Goal: Information Seeking & Learning: Learn about a topic

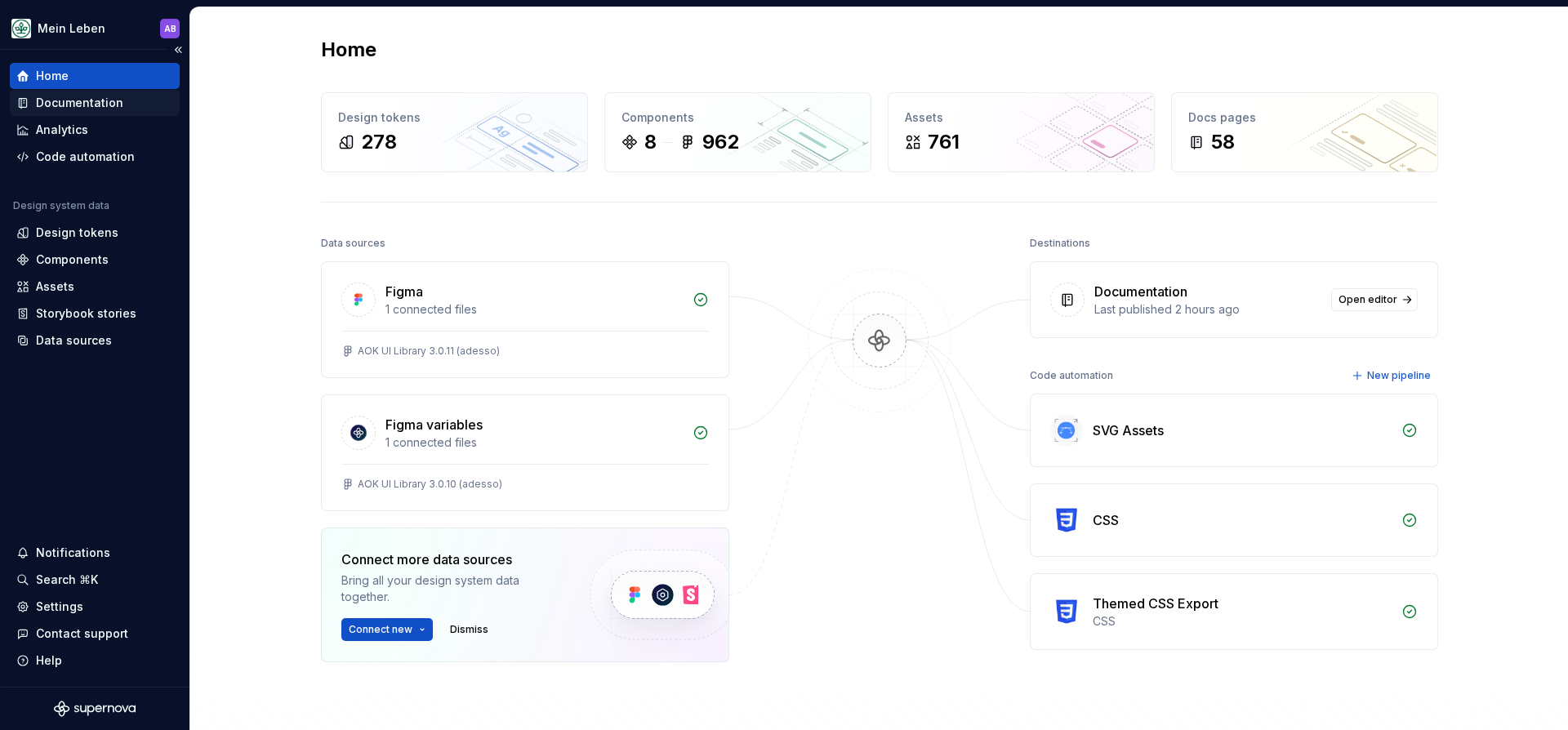
click at [93, 104] on div "Documentation" at bounding box center [80, 102] width 88 height 17
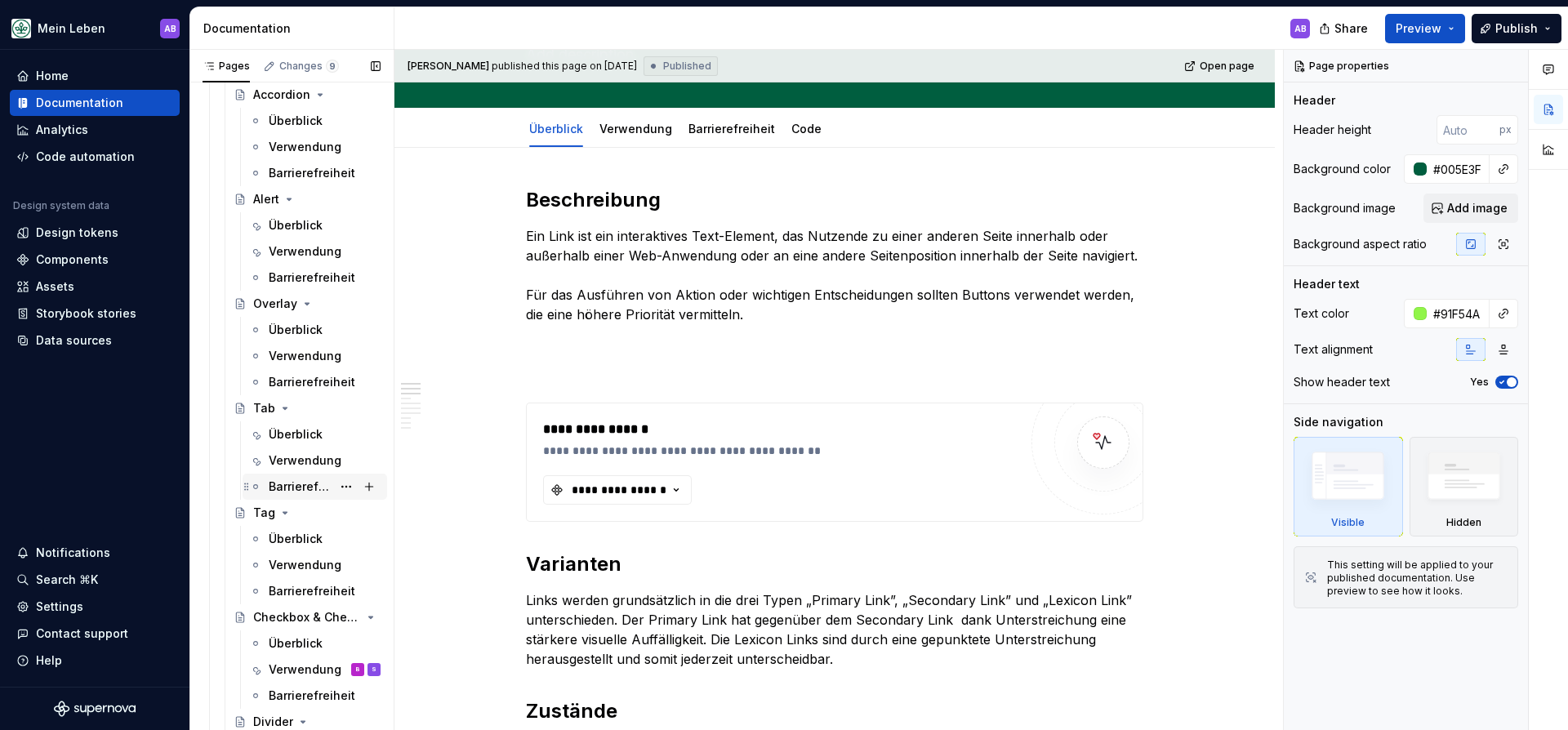
scroll to position [1116, 0]
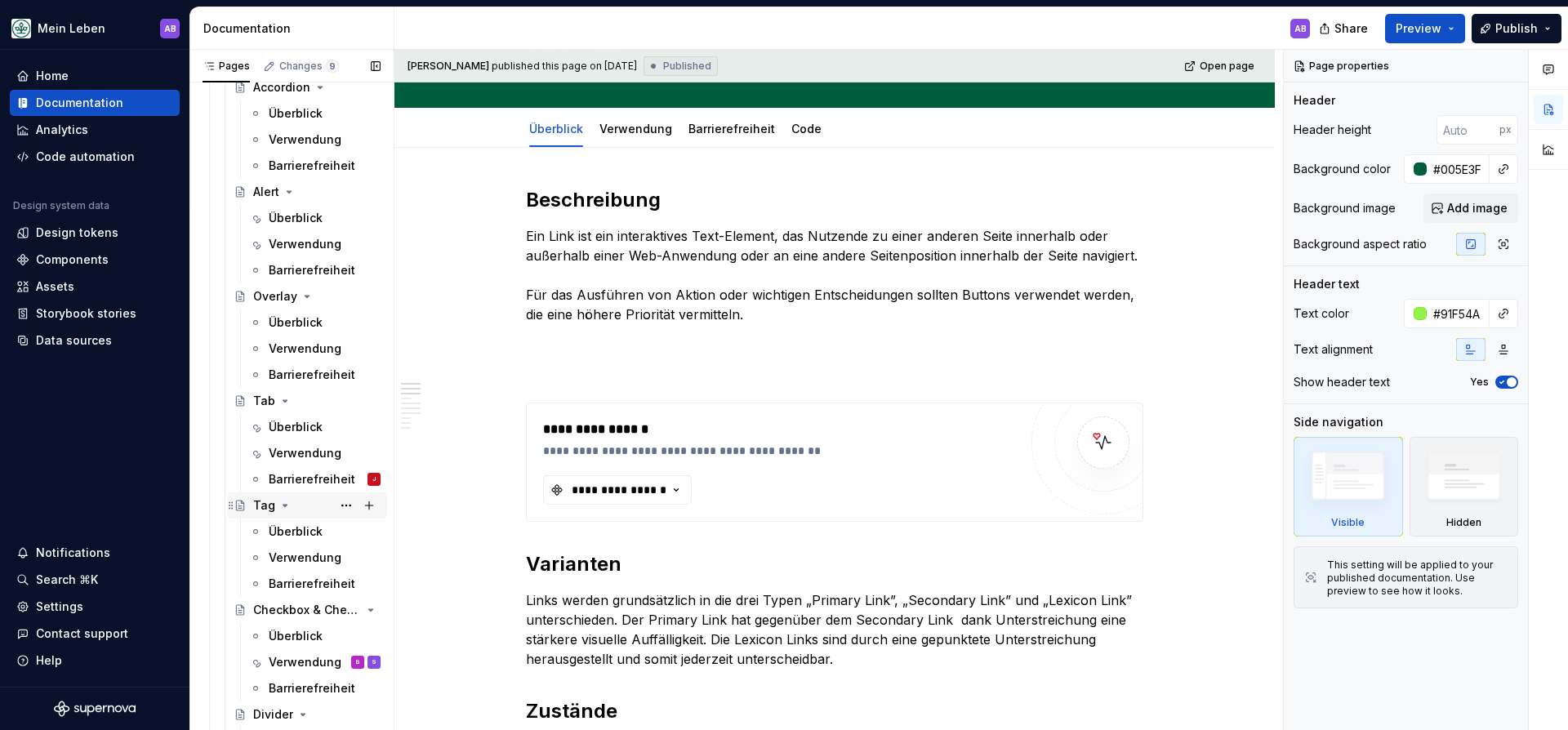
click at [262, 502] on div "Tag" at bounding box center [264, 505] width 22 height 17
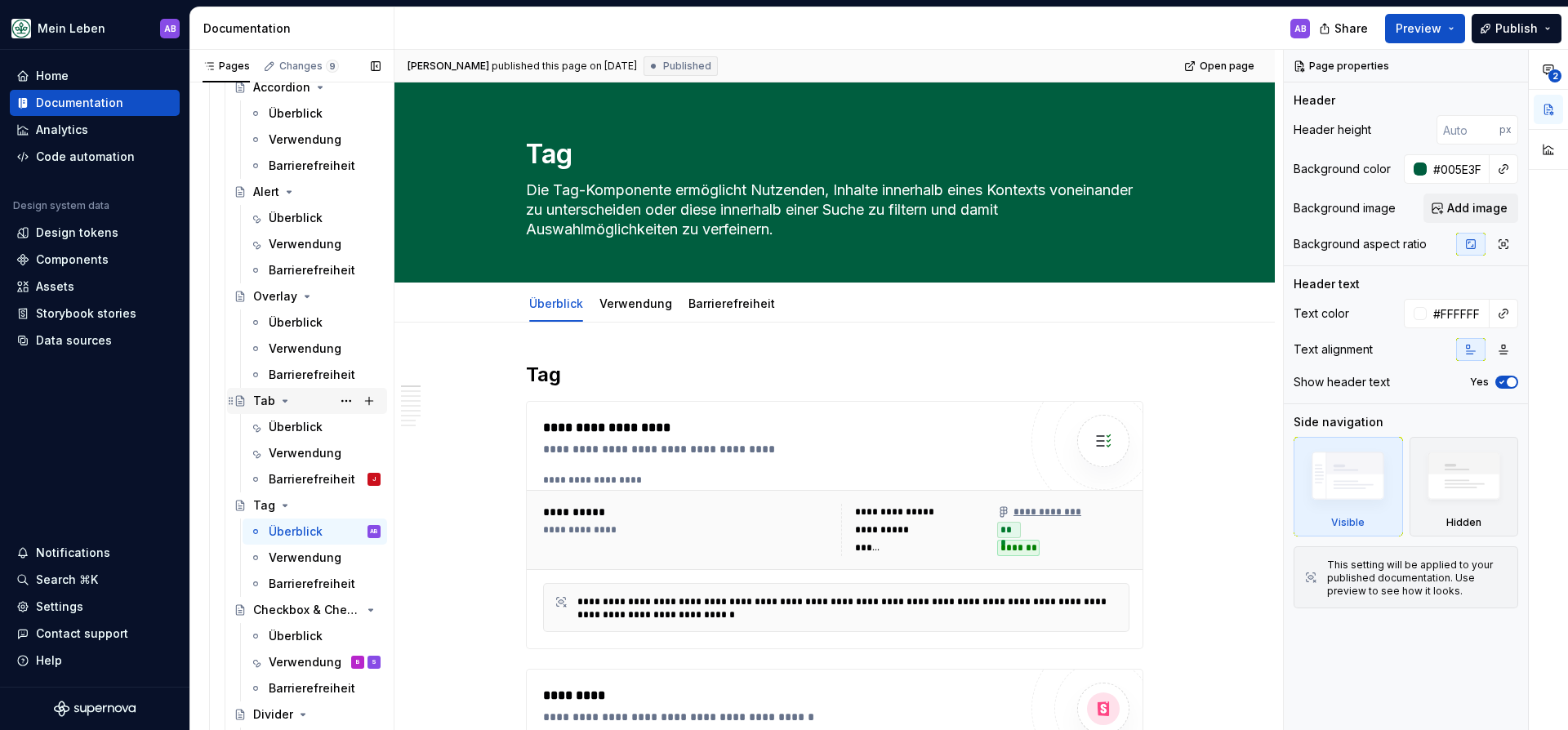
click at [267, 398] on div "Tab" at bounding box center [264, 400] width 22 height 17
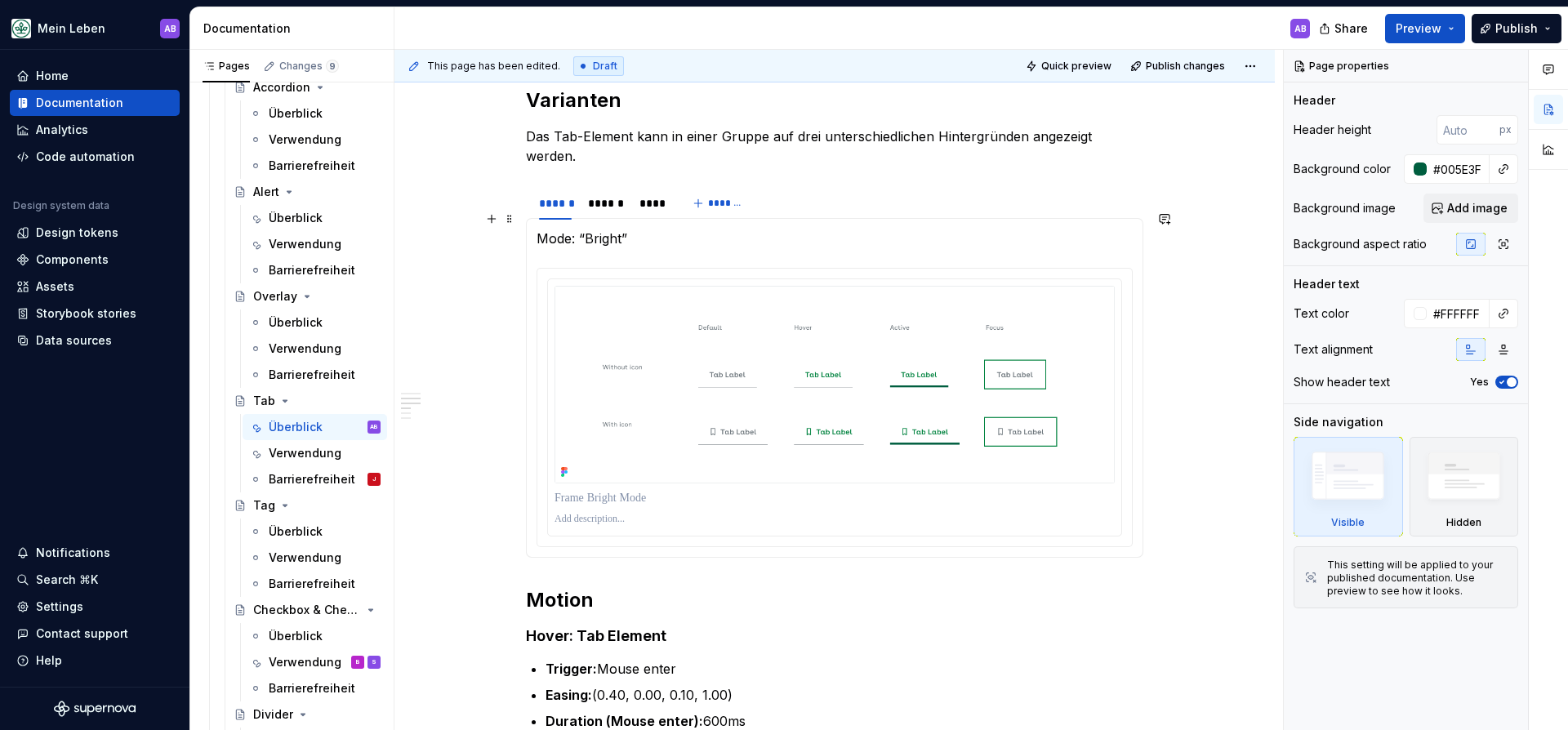
scroll to position [1137, 0]
click at [610, 194] on div "******" at bounding box center [606, 202] width 35 height 17
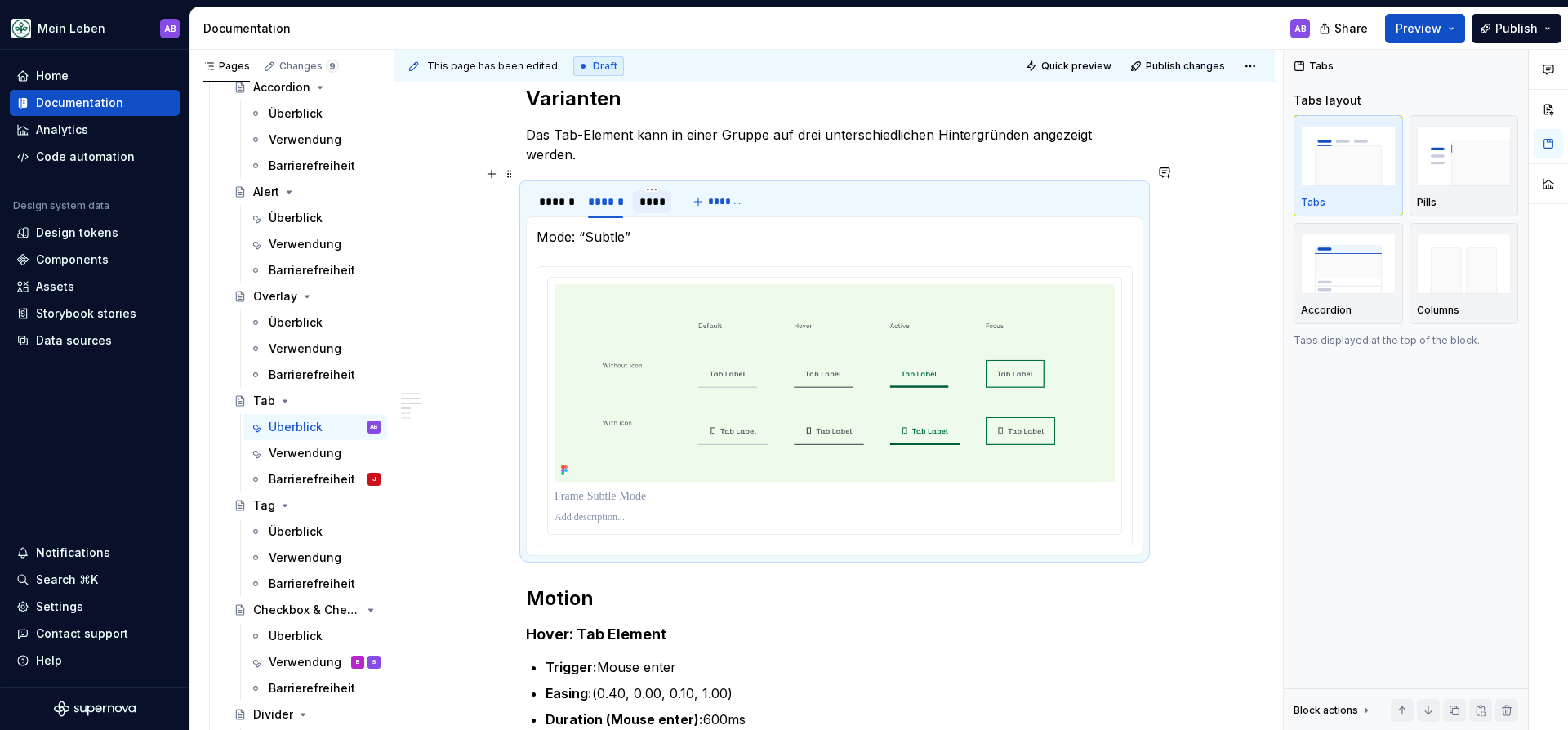
click at [647, 194] on div "****" at bounding box center [652, 202] width 27 height 17
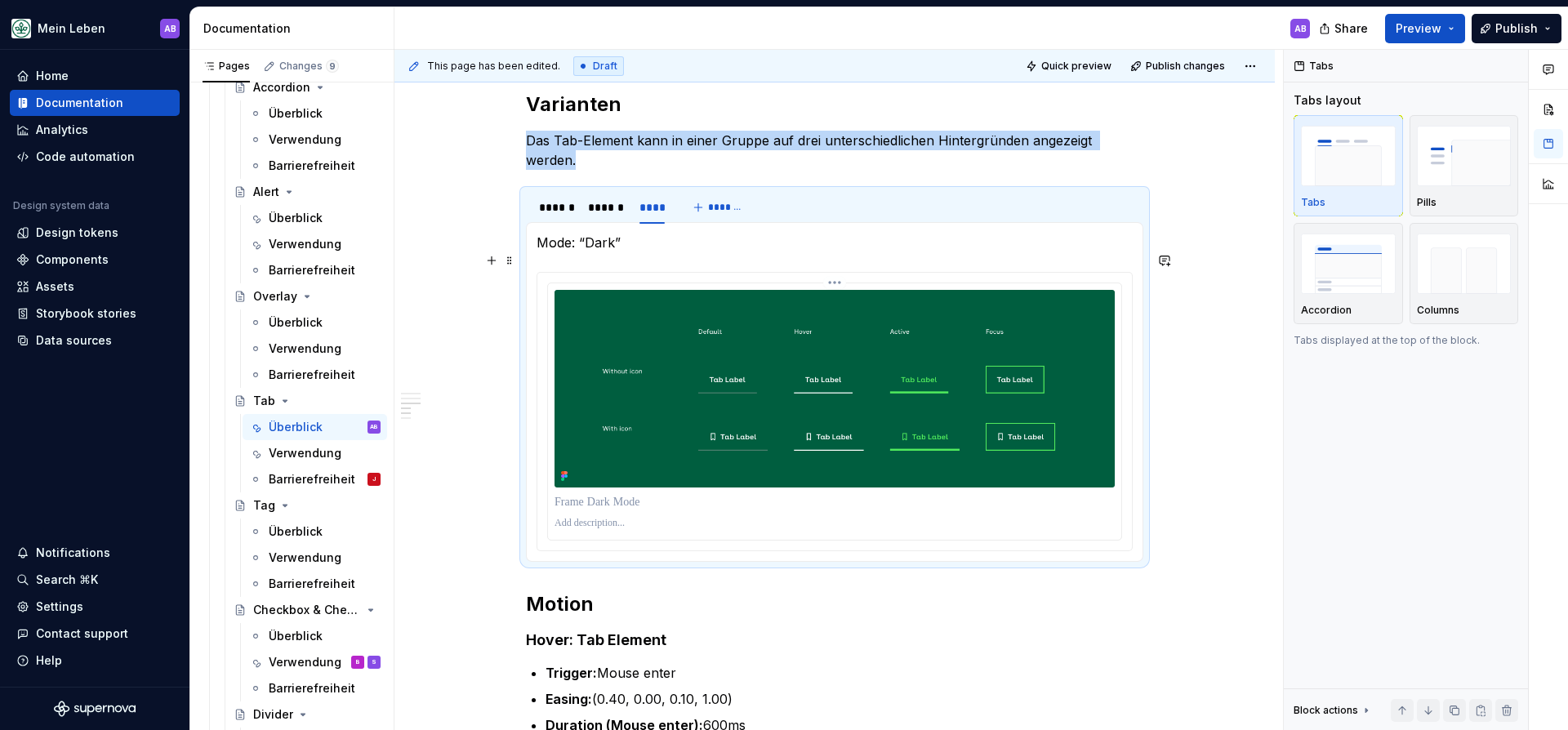
scroll to position [1113, 0]
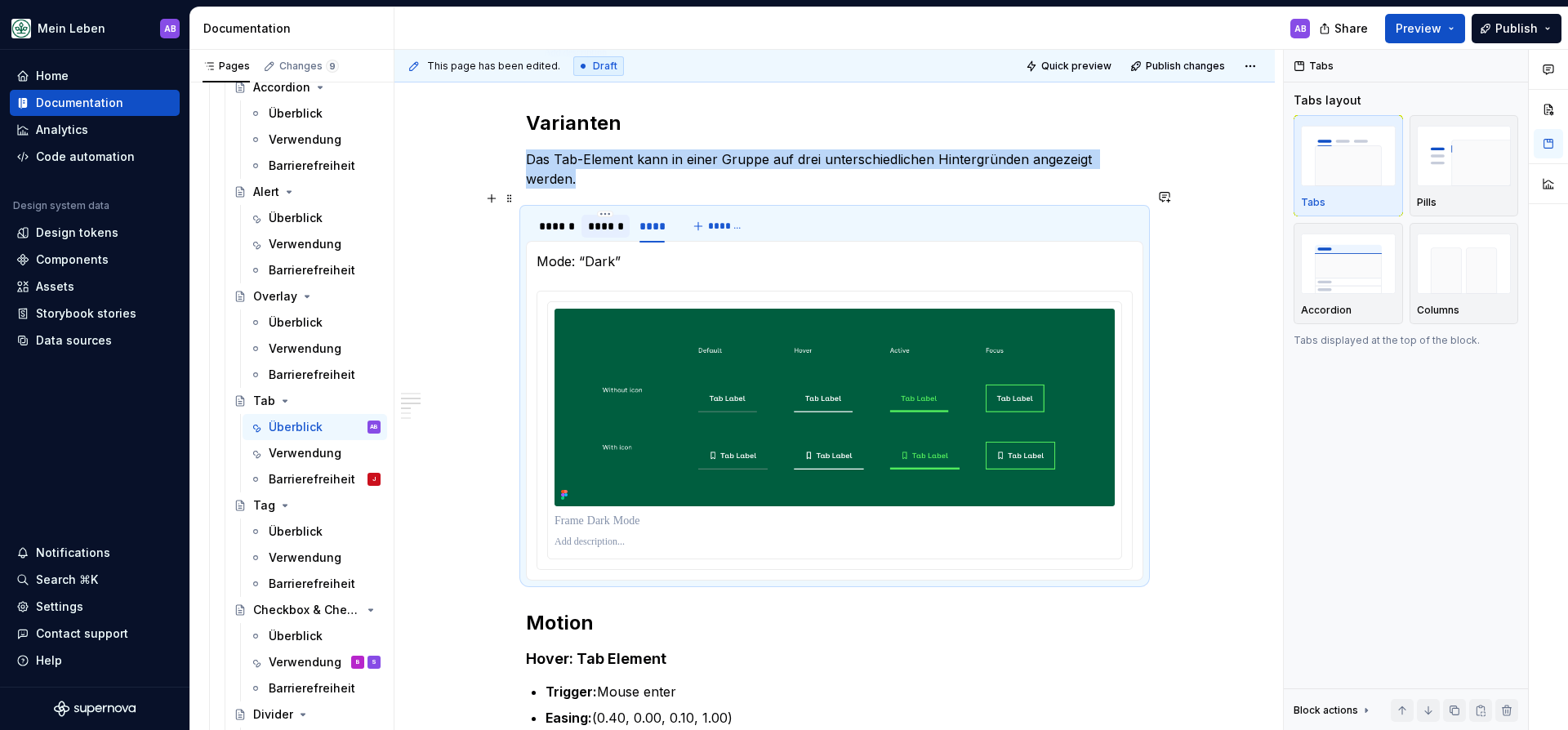
click at [605, 218] on div "******" at bounding box center [606, 226] width 35 height 17
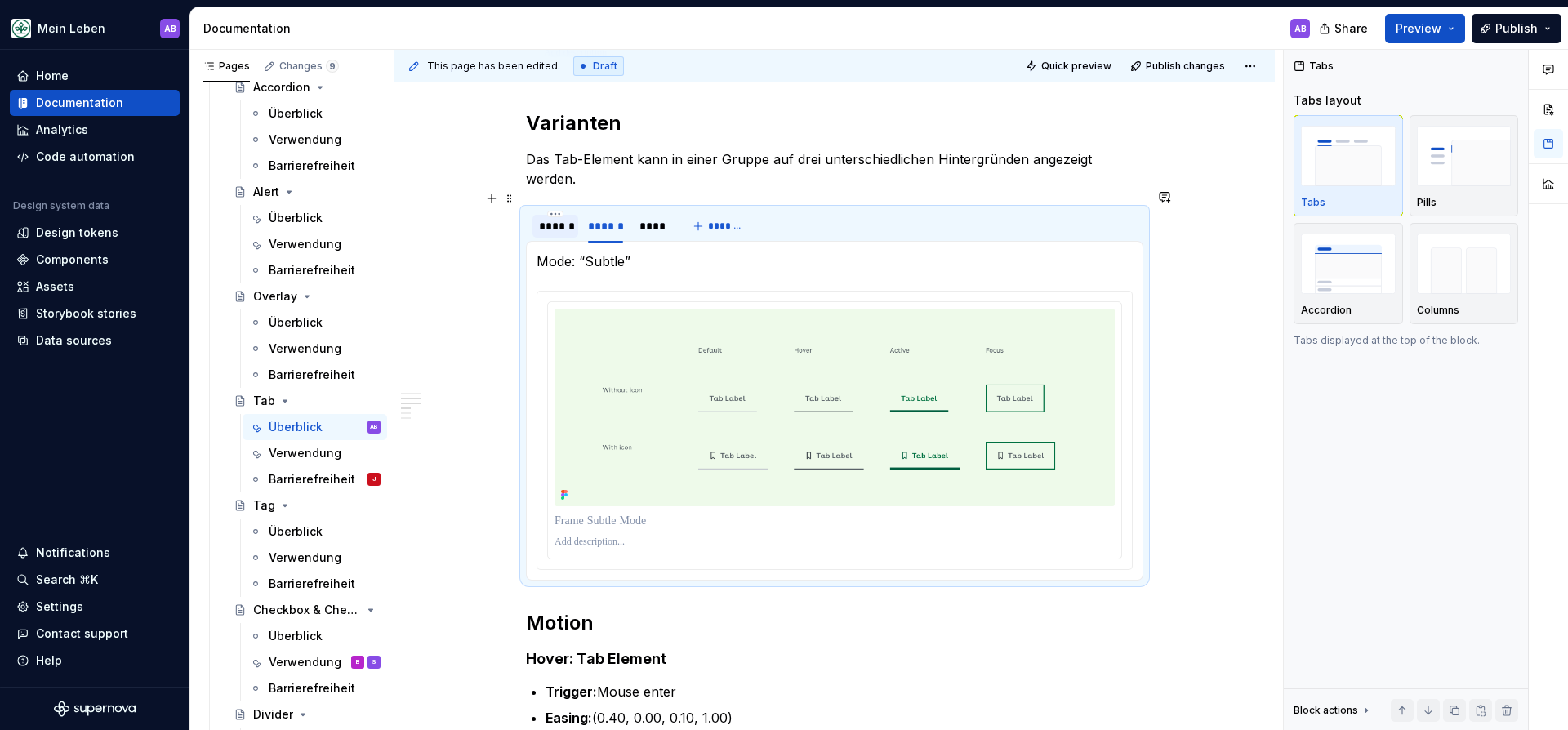
click at [556, 218] on div "******" at bounding box center [555, 226] width 32 height 17
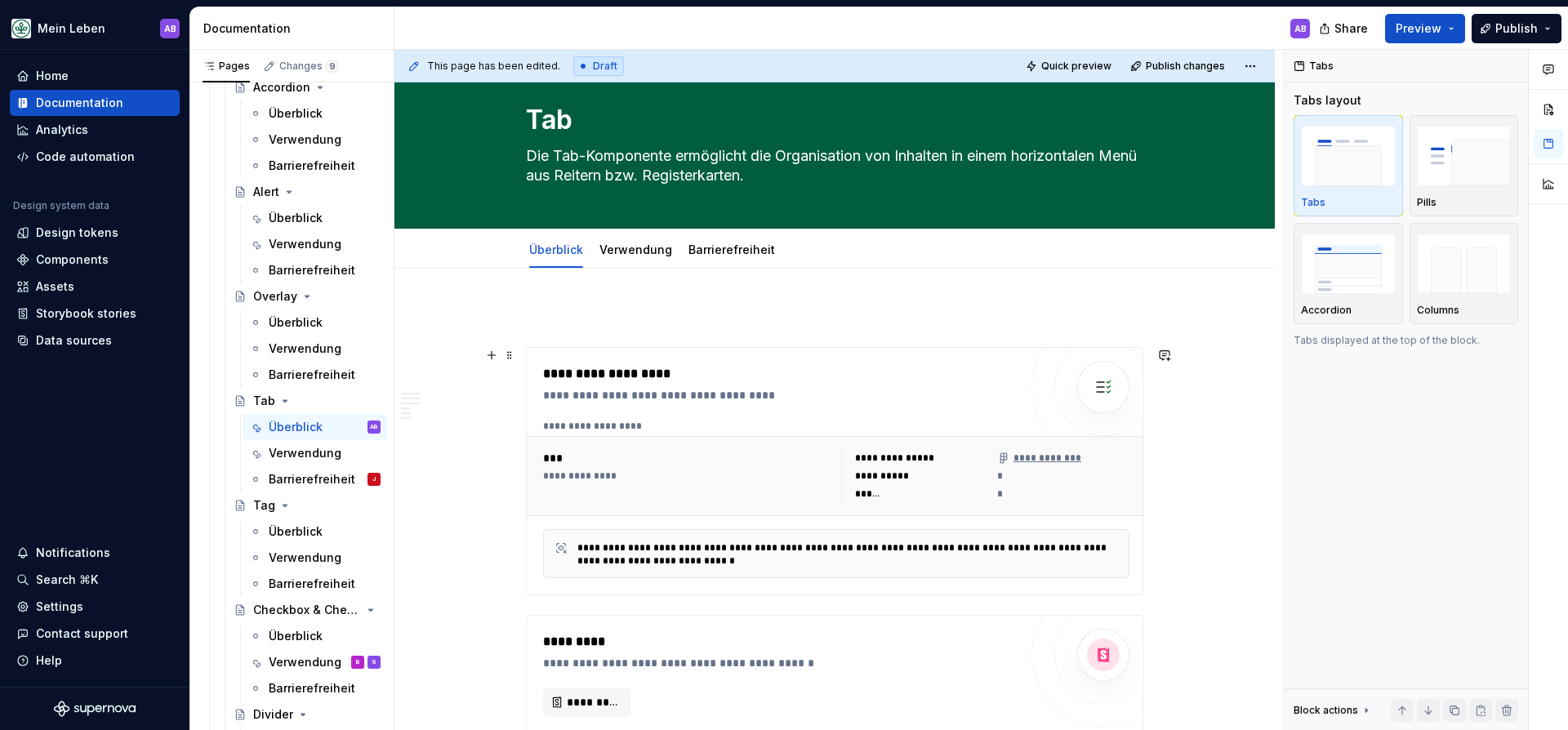
scroll to position [0, 0]
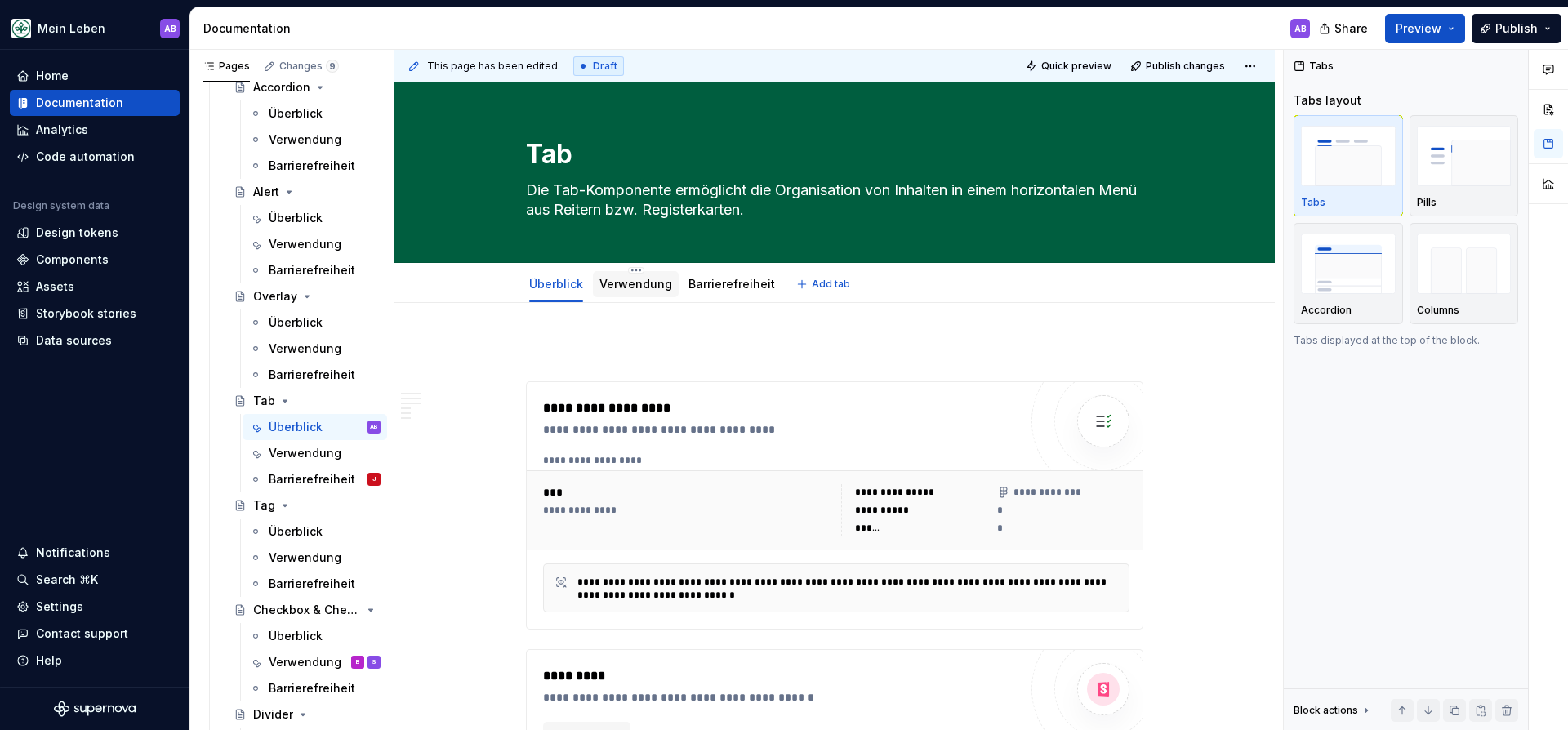
click at [636, 290] on link "Verwendung" at bounding box center [635, 283] width 73 height 14
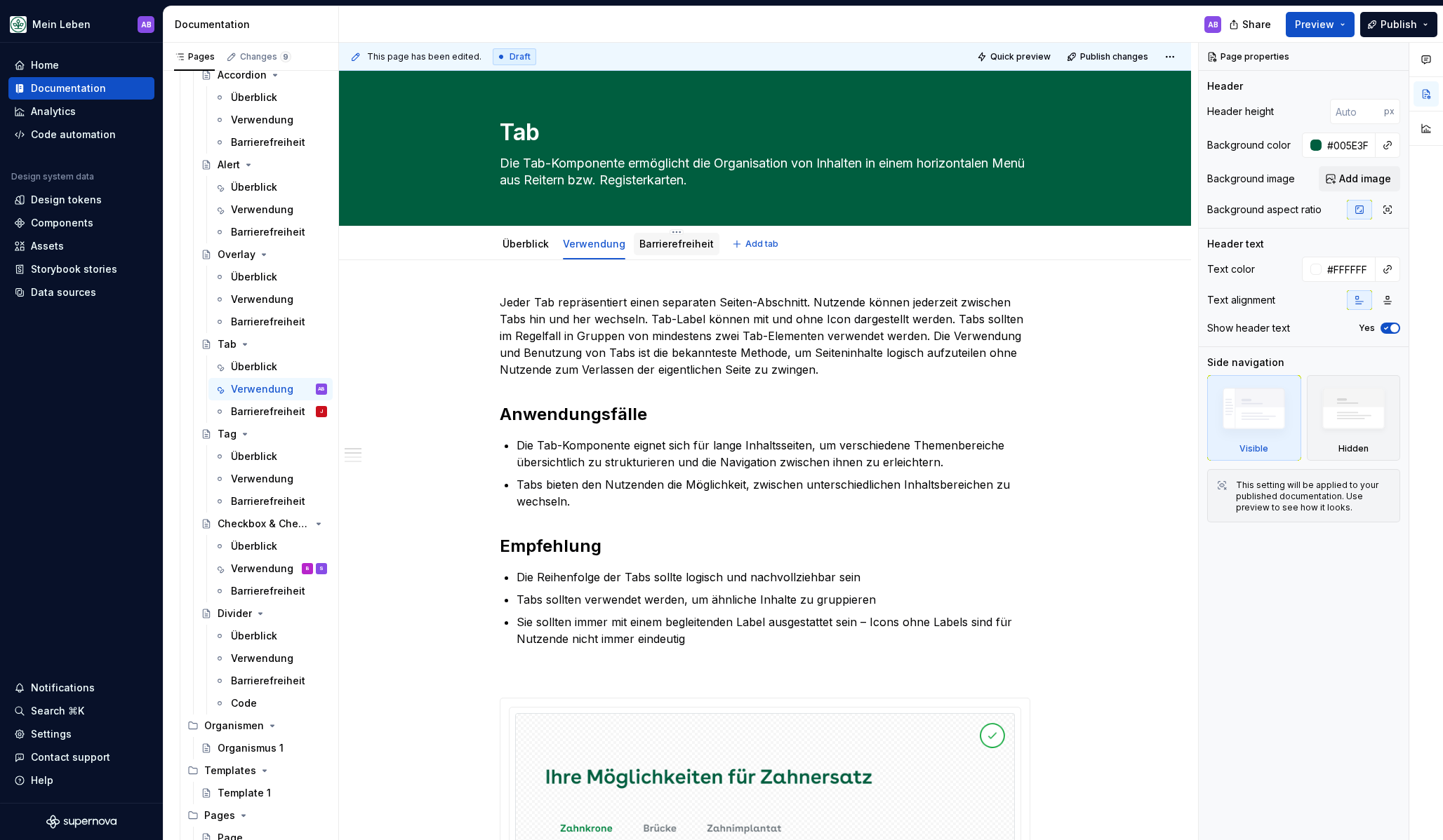
click at [658, 244] on link "Barrierefreiheit" at bounding box center [676, 243] width 74 height 12
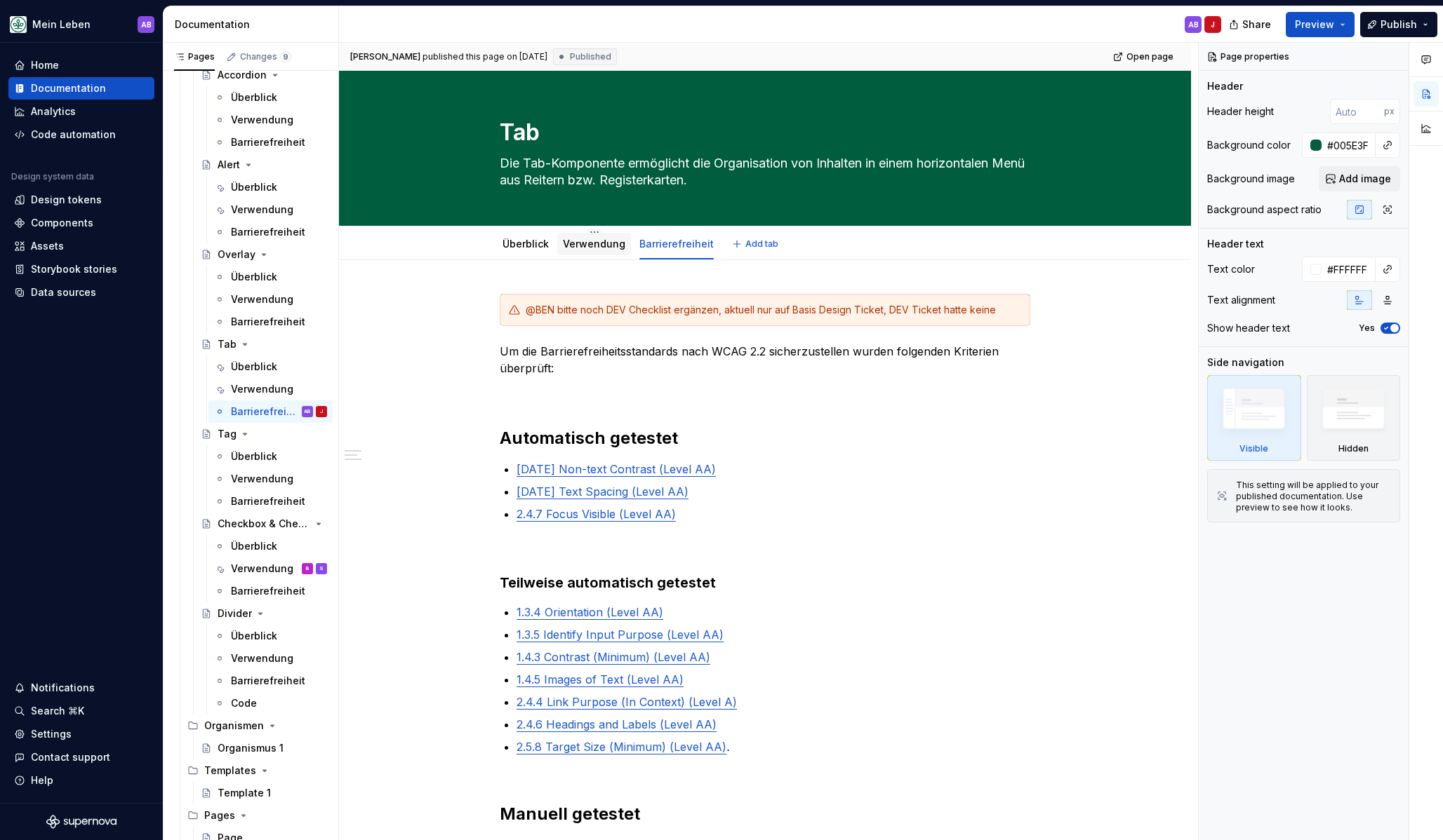
click at [597, 247] on link "Verwendung" at bounding box center [594, 243] width 63 height 12
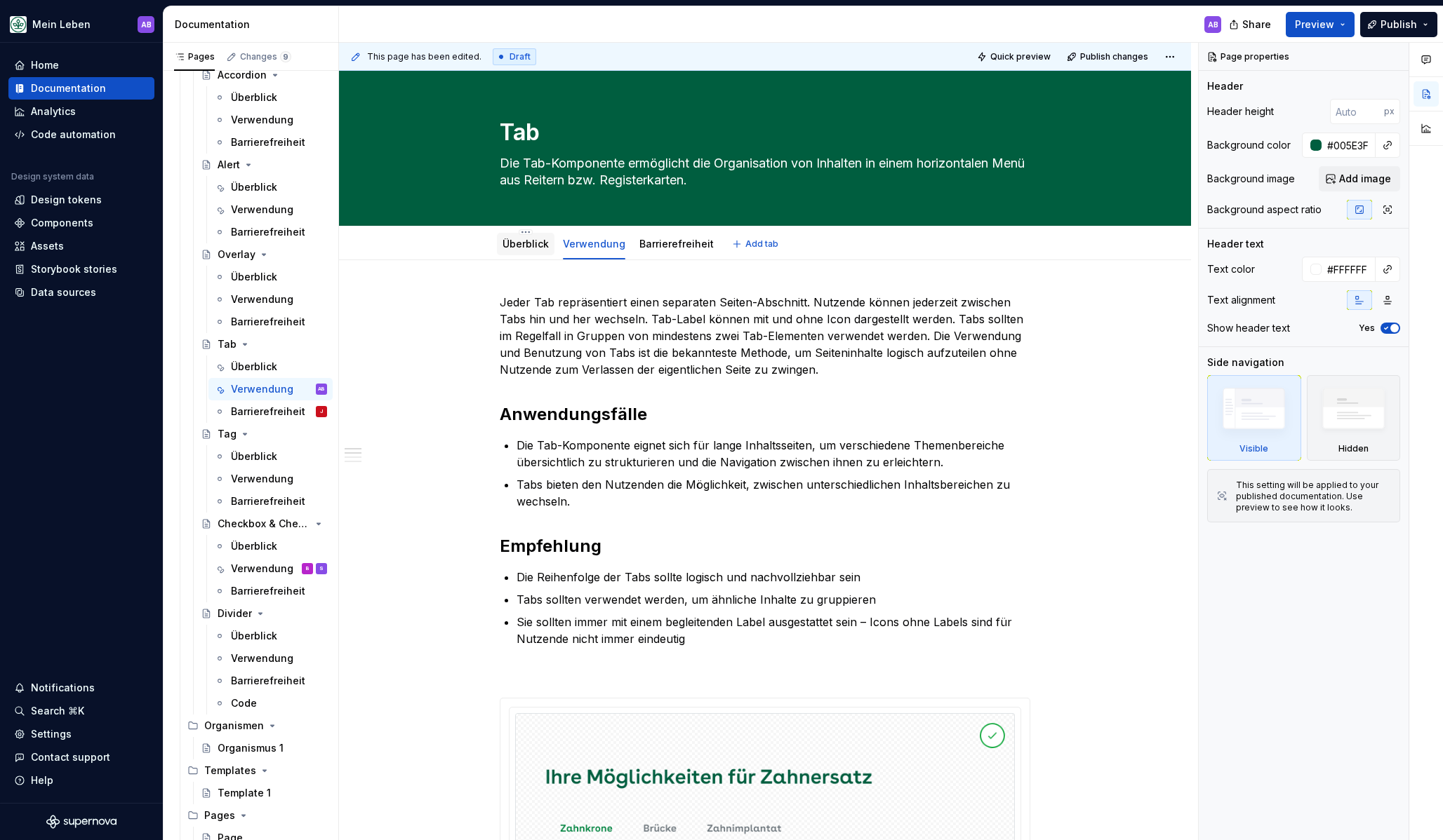
click at [527, 247] on link "Überblick" at bounding box center [525, 243] width 46 height 12
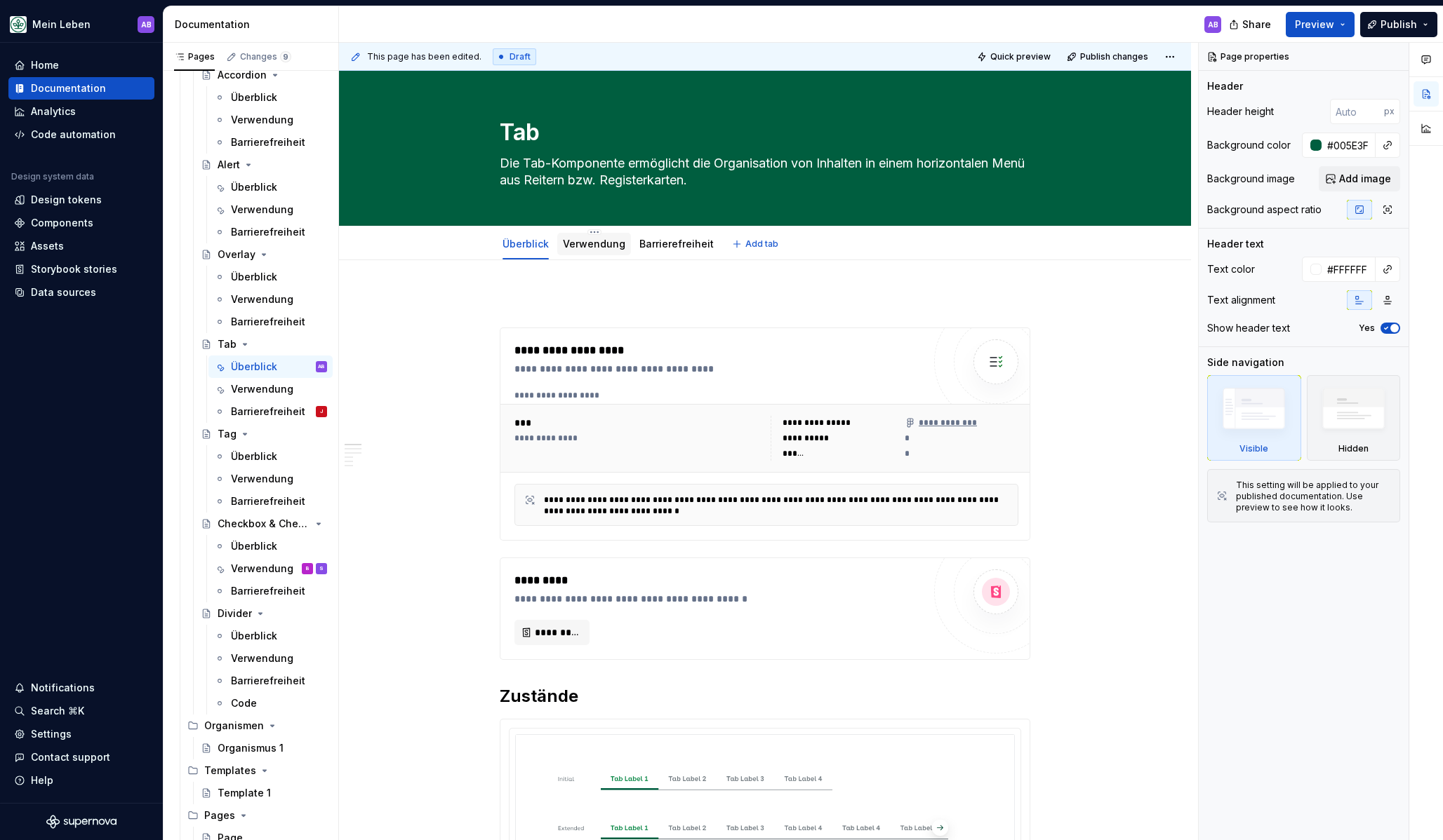
drag, startPoint x: 578, startPoint y: 256, endPoint x: 603, endPoint y: 254, distance: 25.1
click at [578, 256] on div "Verwendung" at bounding box center [593, 244] width 74 height 25
drag, startPoint x: 672, startPoint y: 248, endPoint x: 656, endPoint y: 250, distance: 16.1
click at [671, 249] on link "Barrierefreiheit" at bounding box center [676, 243] width 74 height 12
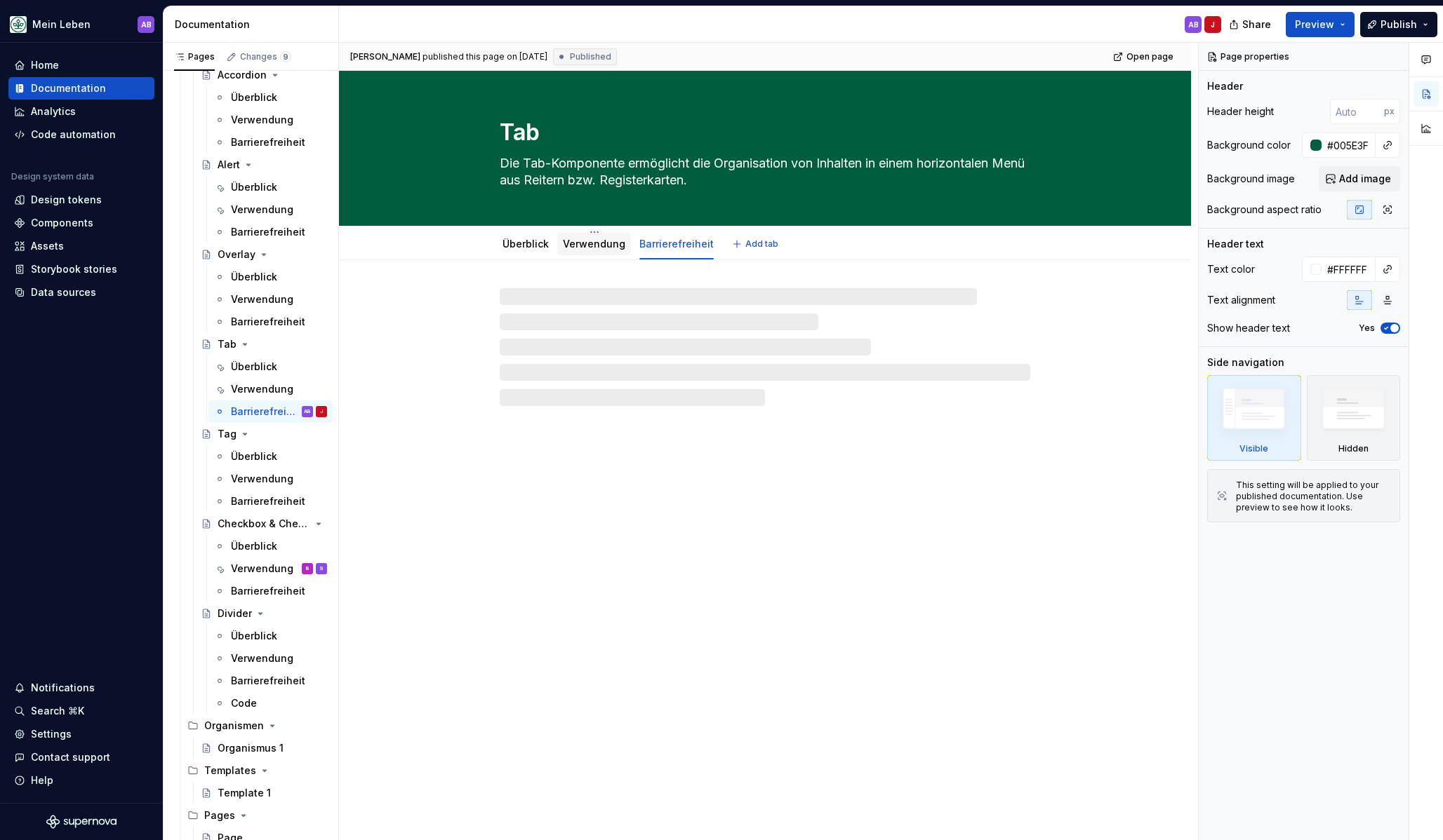
click at [592, 250] on div "Verwendung" at bounding box center [594, 244] width 63 height 14
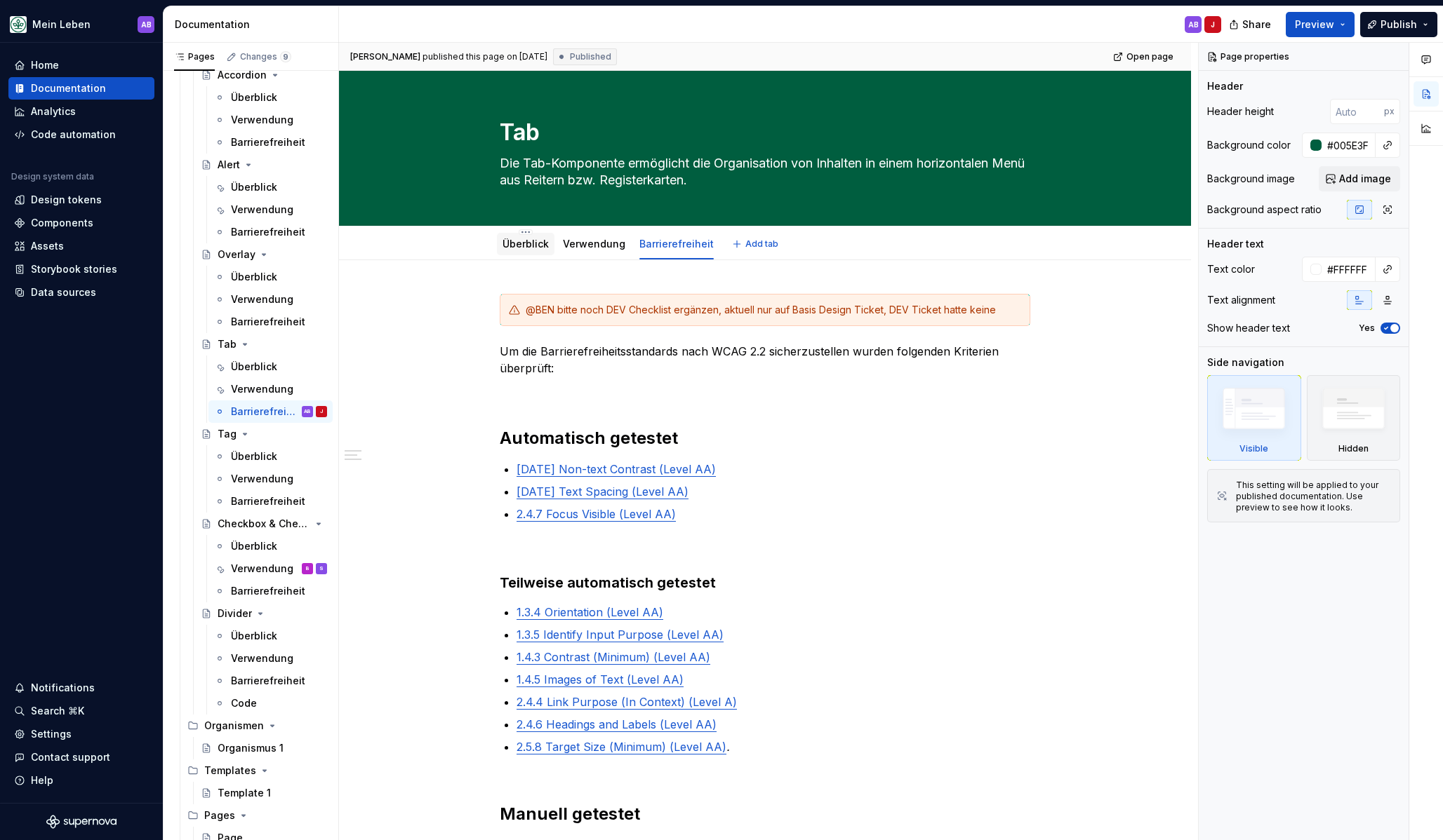
click at [542, 246] on link "Überblick" at bounding box center [525, 243] width 46 height 12
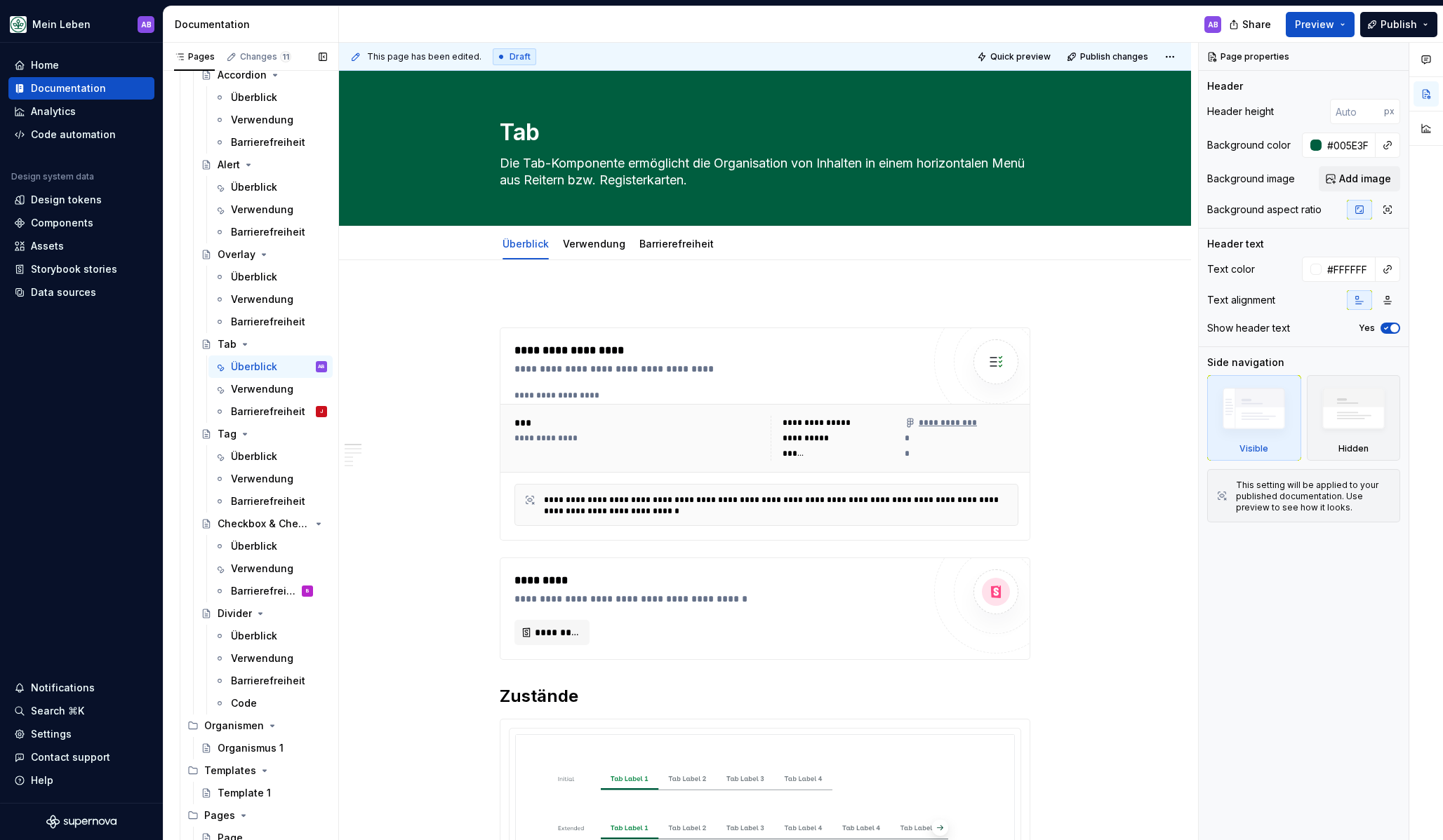
type textarea "*"
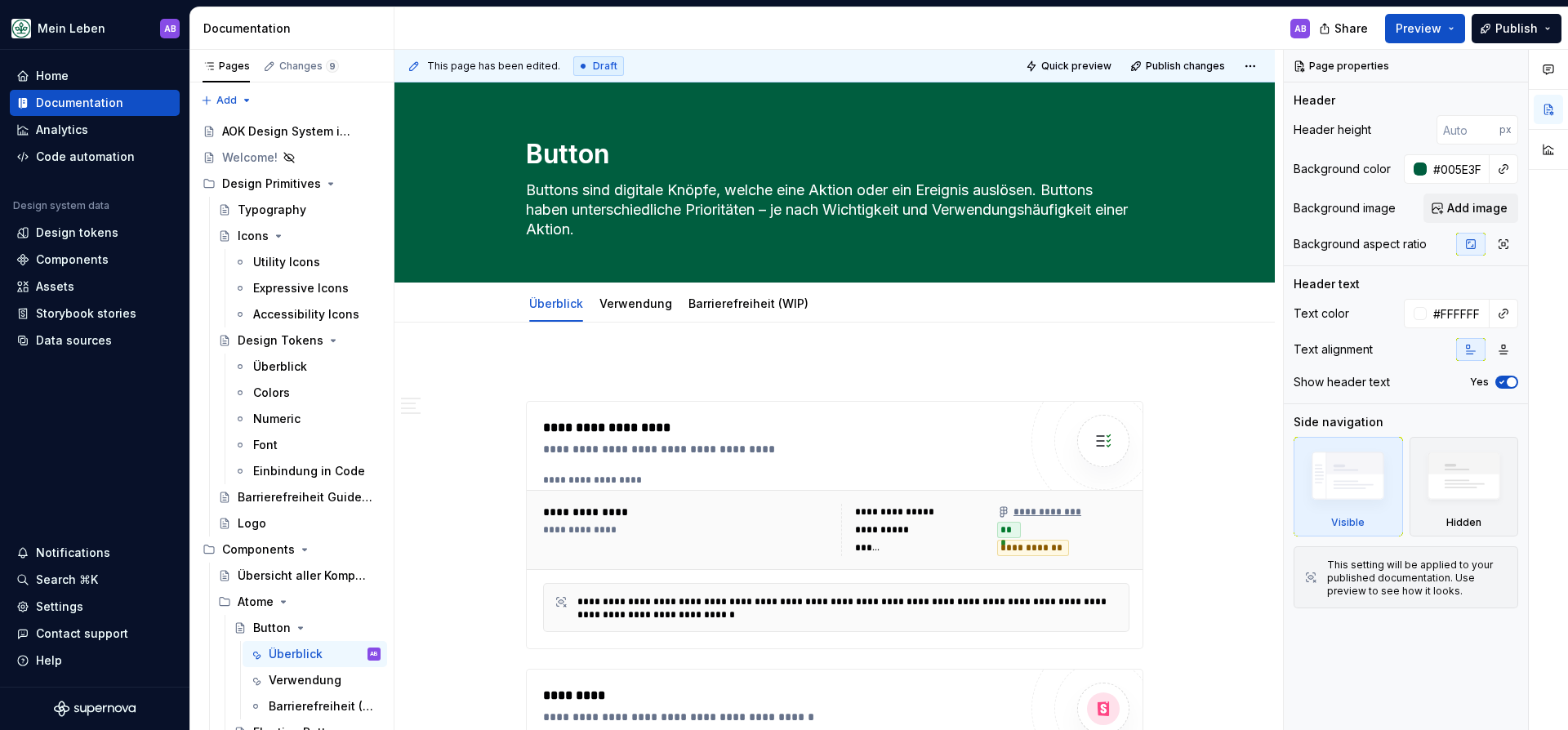
scroll to position [346, 0]
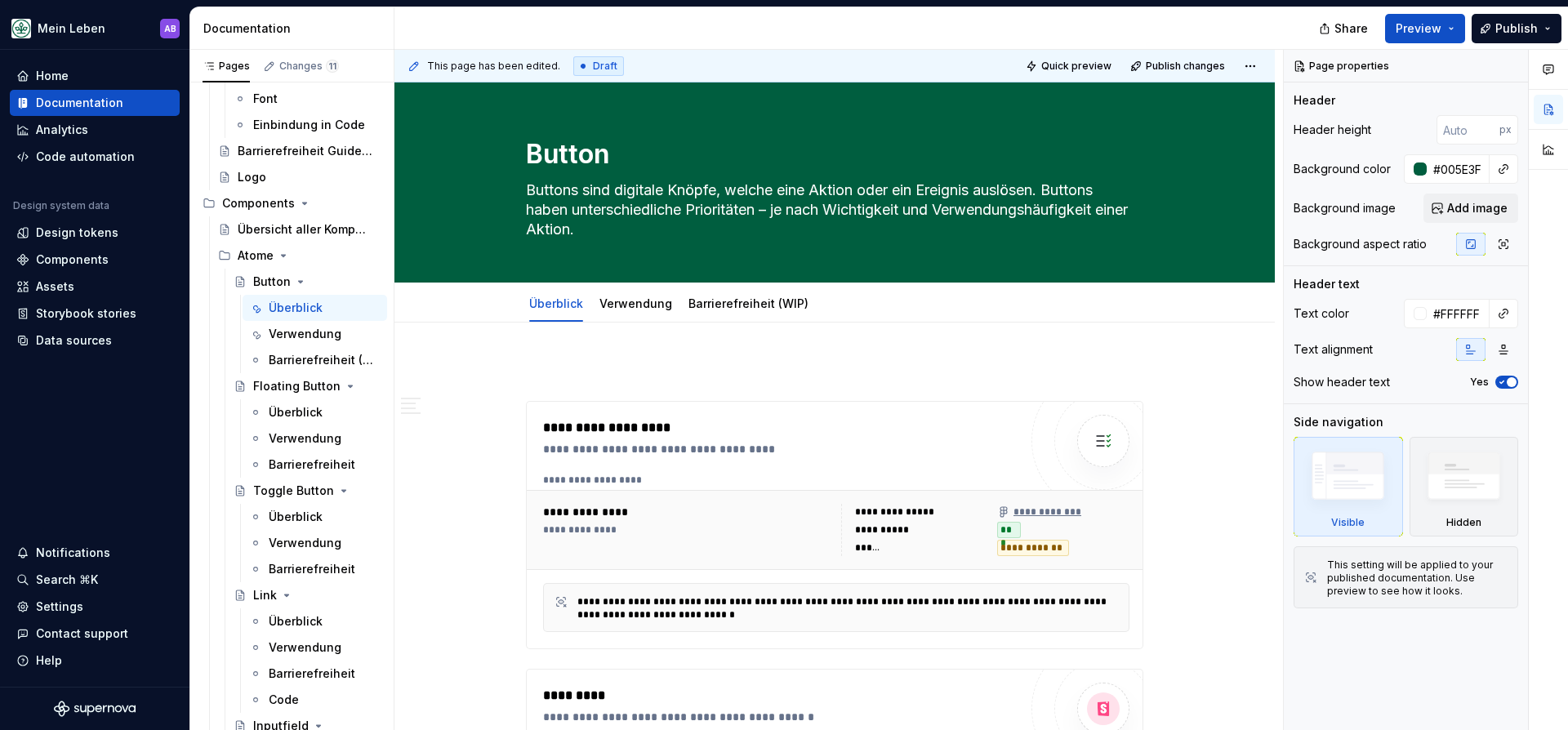
type textarea "*"
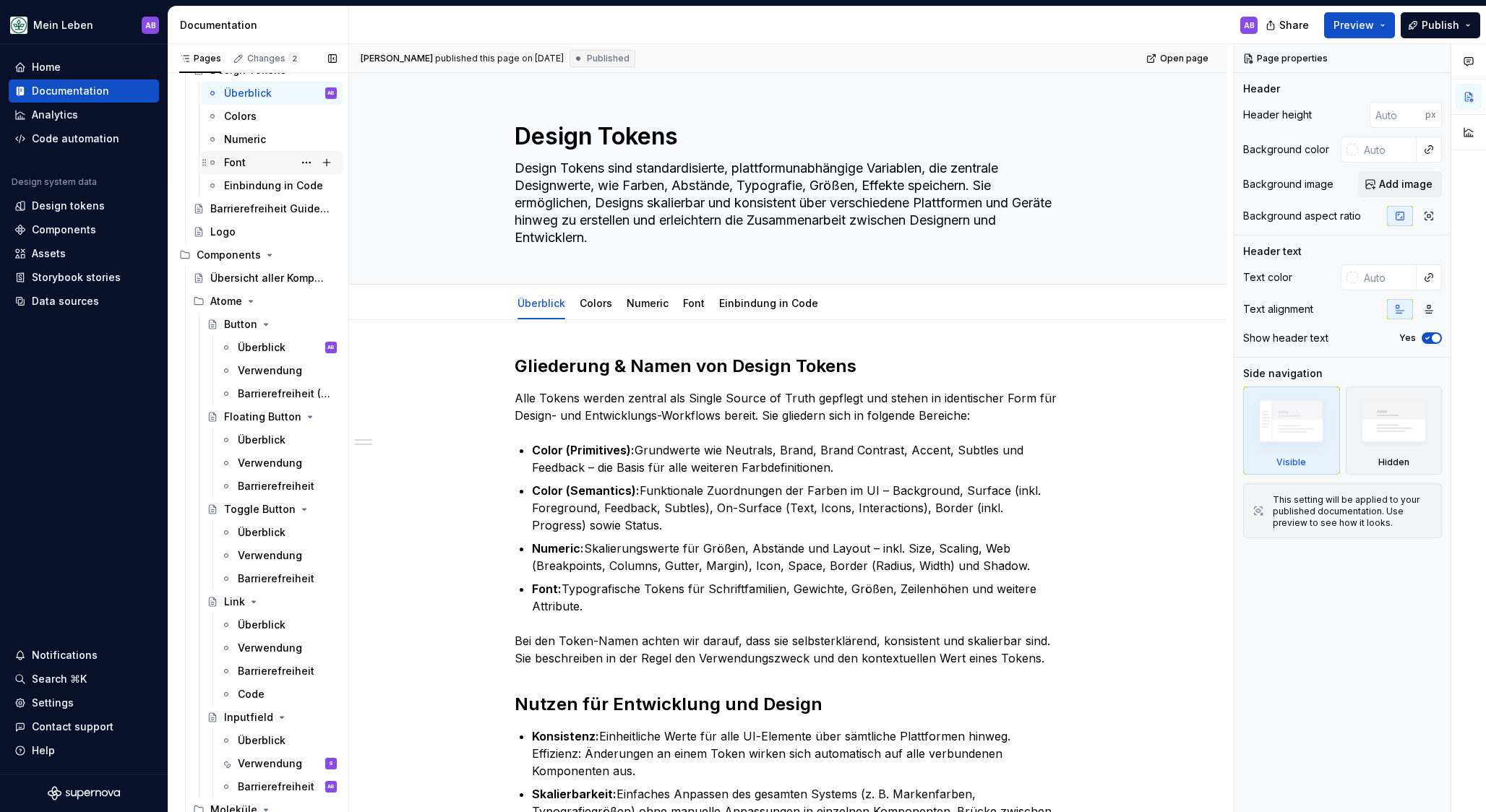
scroll to position [234, 0]
click at [238, 326] on div "Button" at bounding box center [240, 321] width 33 height 15
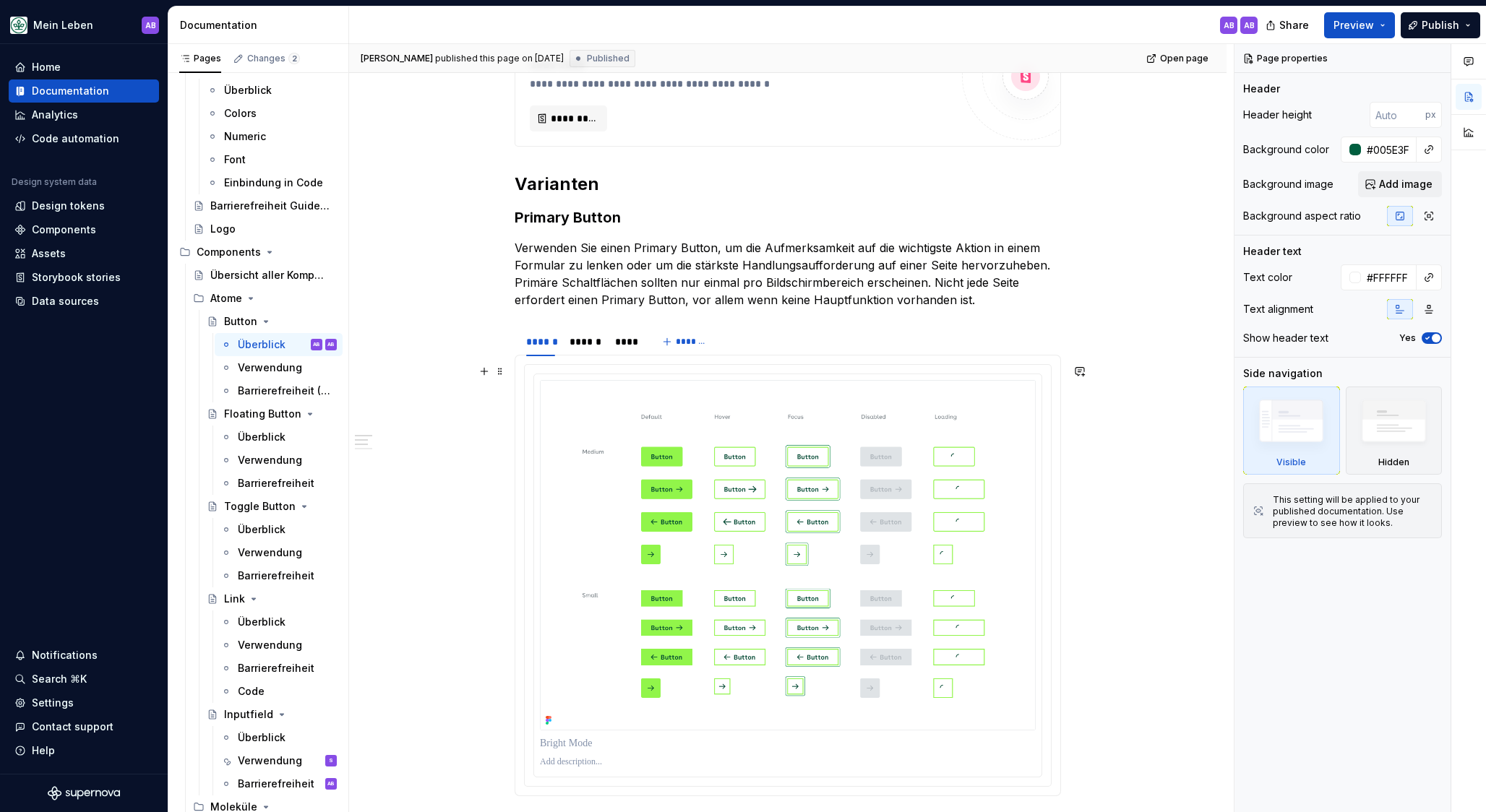
scroll to position [564, 0]
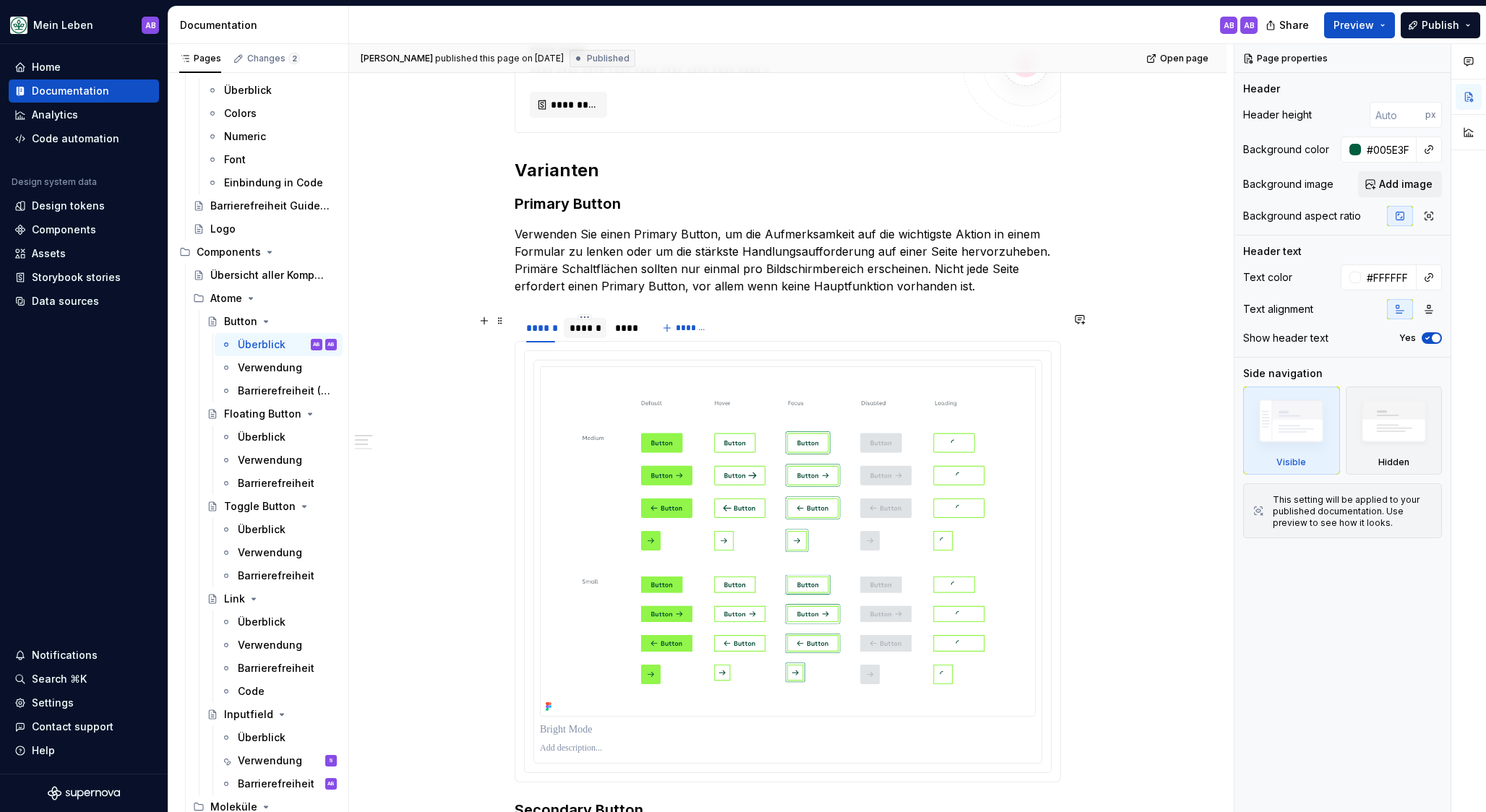
click at [593, 323] on div "******" at bounding box center [585, 328] width 31 height 15
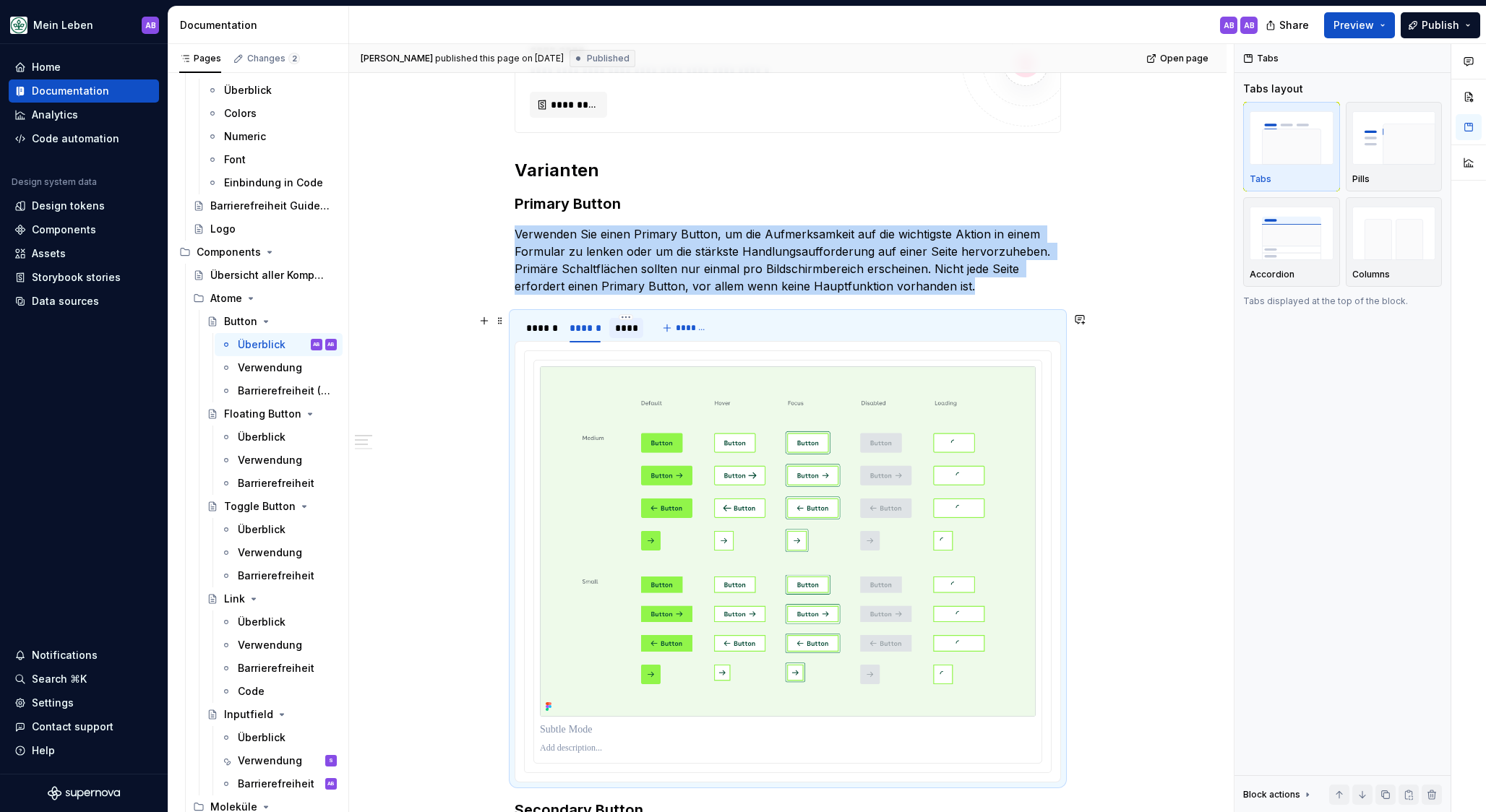
click at [629, 326] on div "****" at bounding box center [626, 328] width 24 height 15
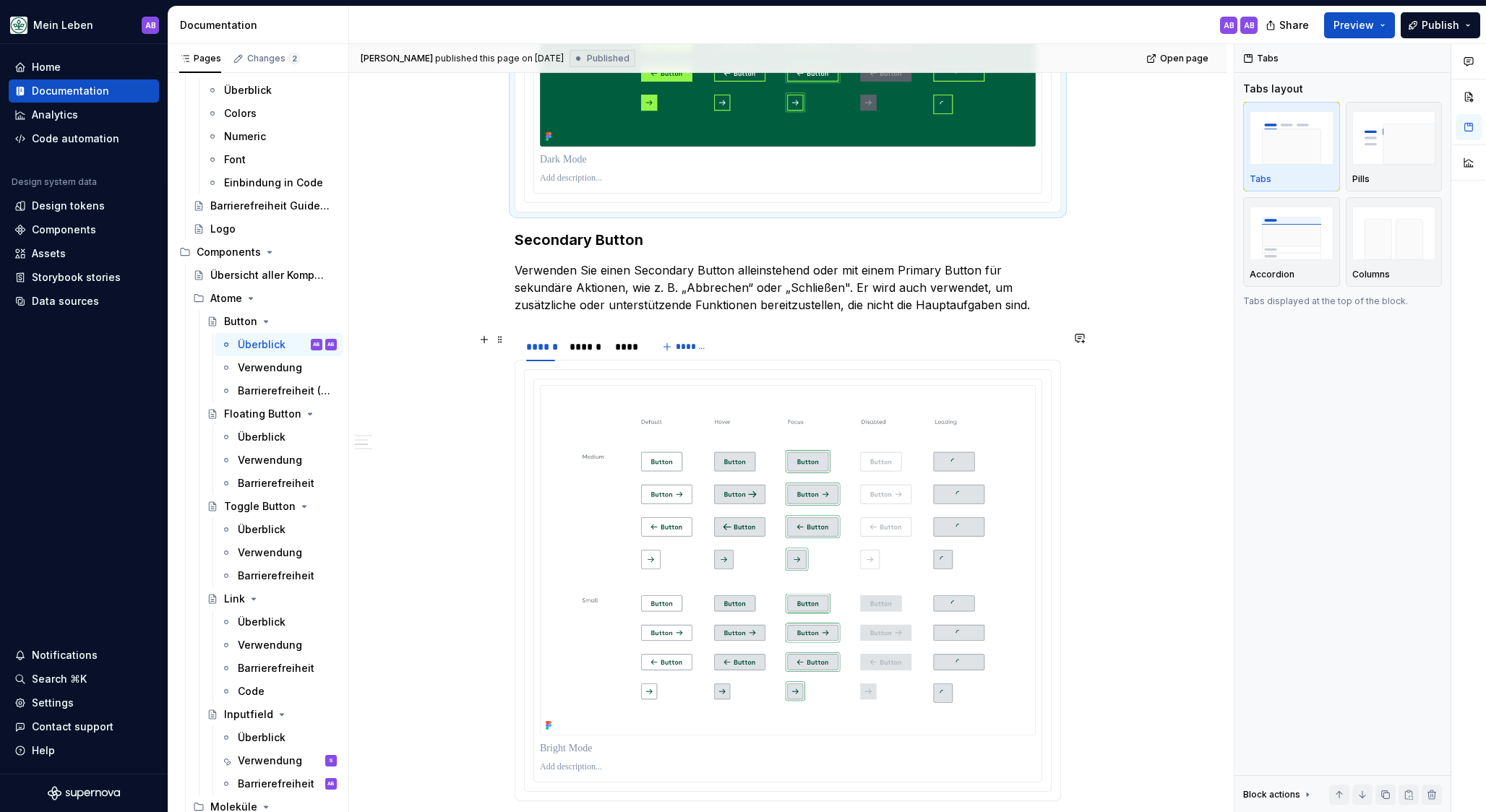
scroll to position [1138, 0]
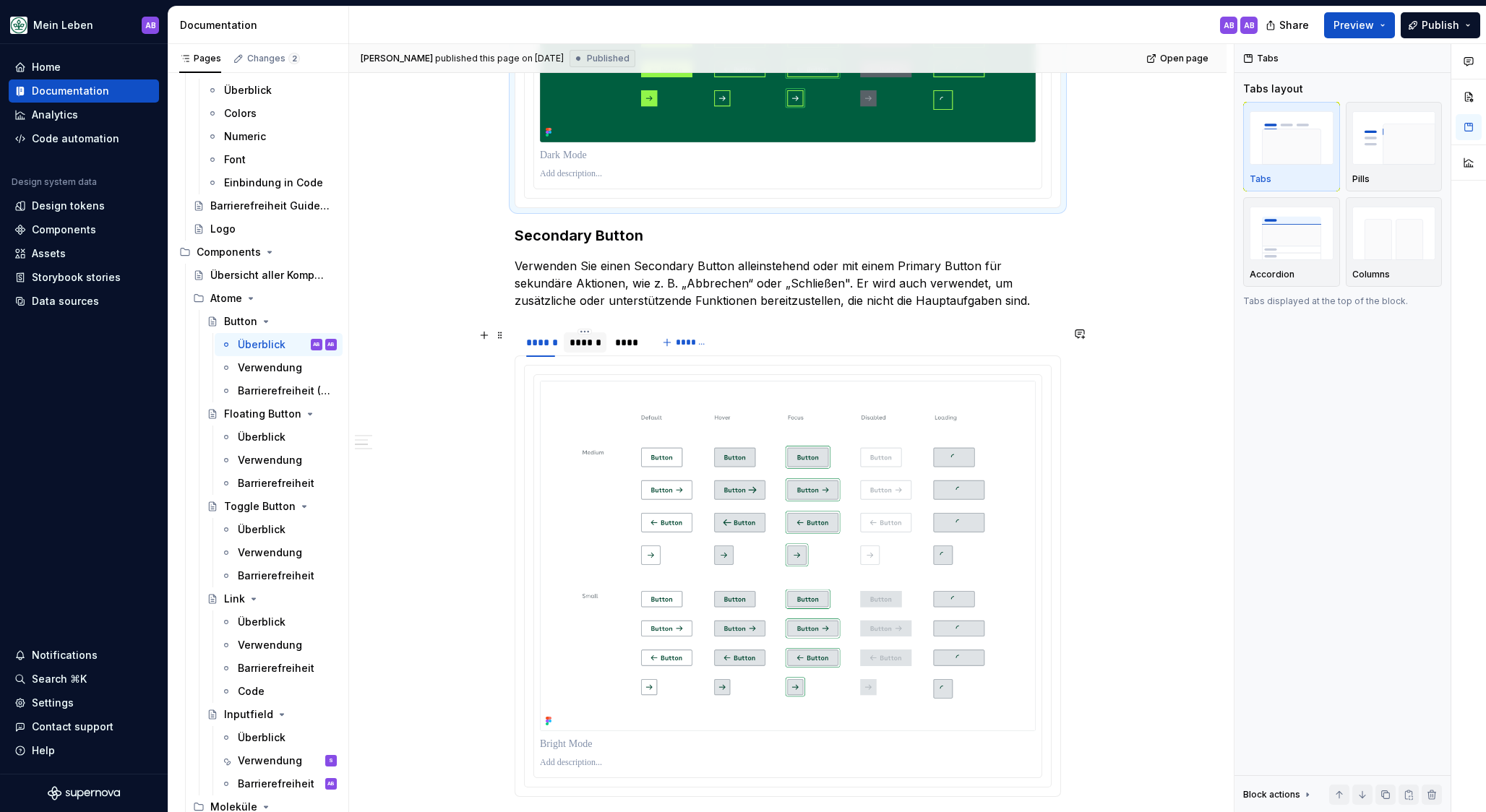
click at [593, 347] on div "******" at bounding box center [585, 342] width 31 height 15
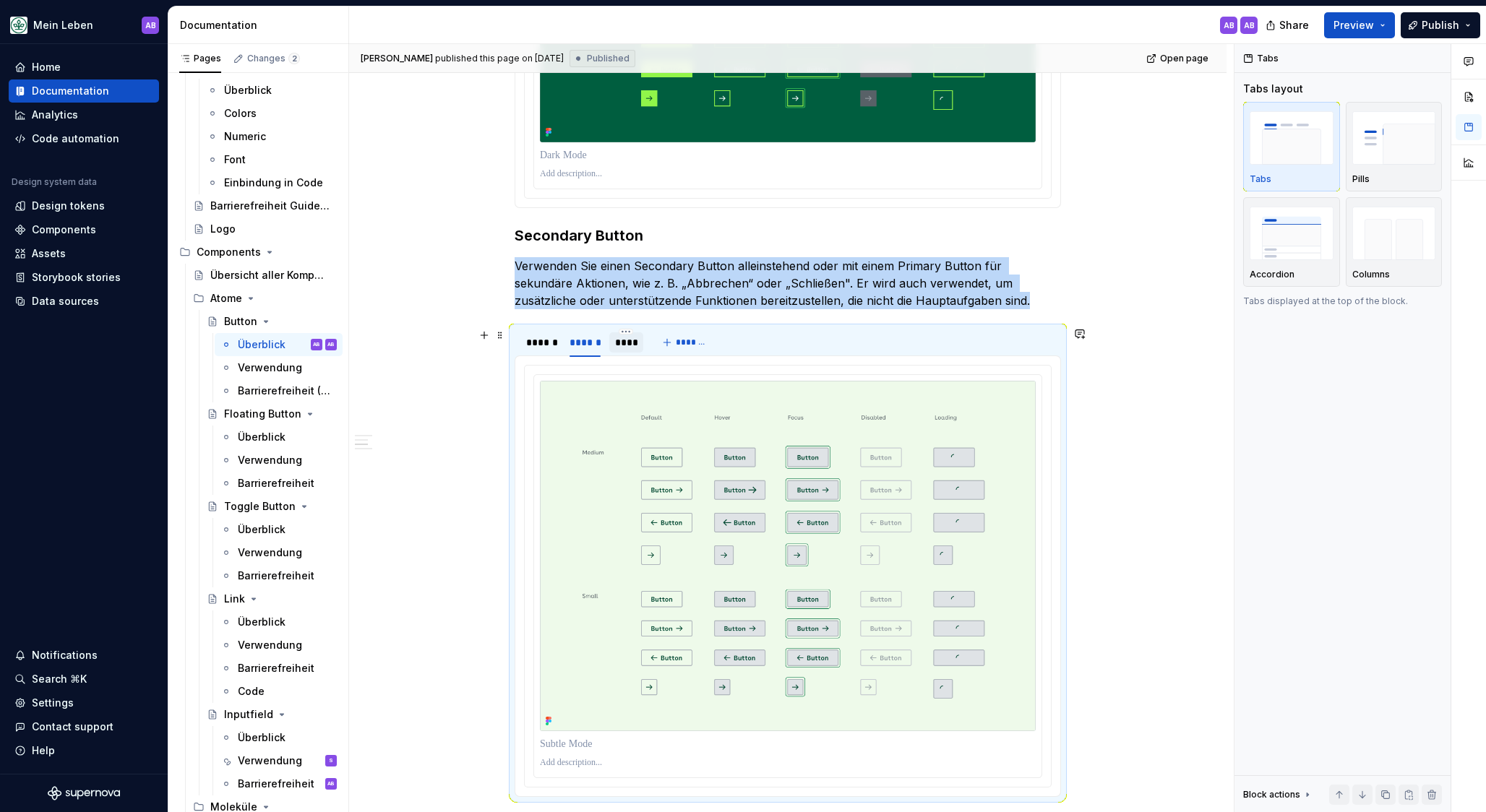
click at [626, 346] on div "****" at bounding box center [626, 342] width 24 height 15
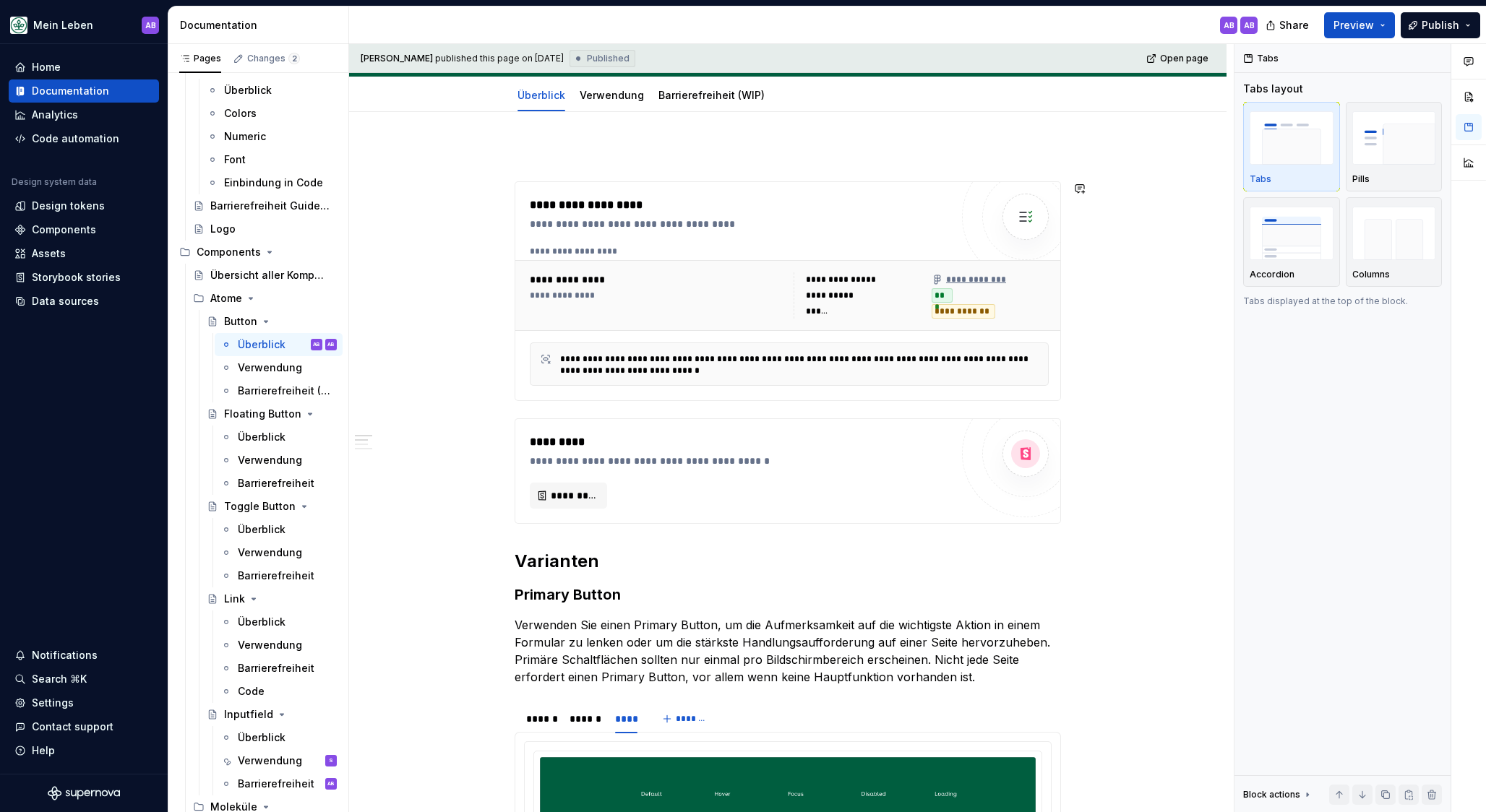
scroll to position [0, 0]
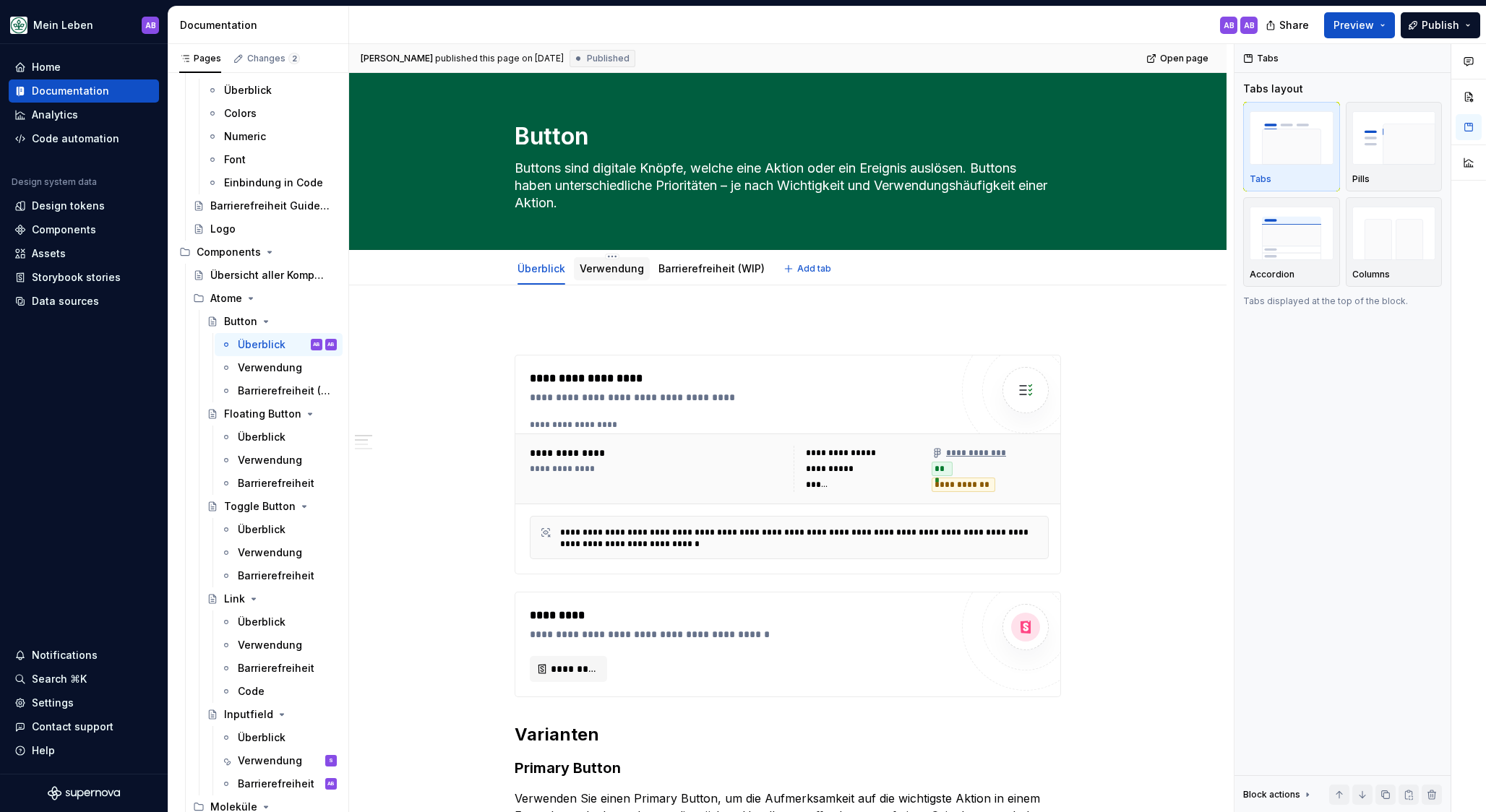
click at [609, 277] on div "Verwendung" at bounding box center [612, 269] width 64 height 17
click at [620, 271] on link "Verwendung" at bounding box center [612, 268] width 64 height 12
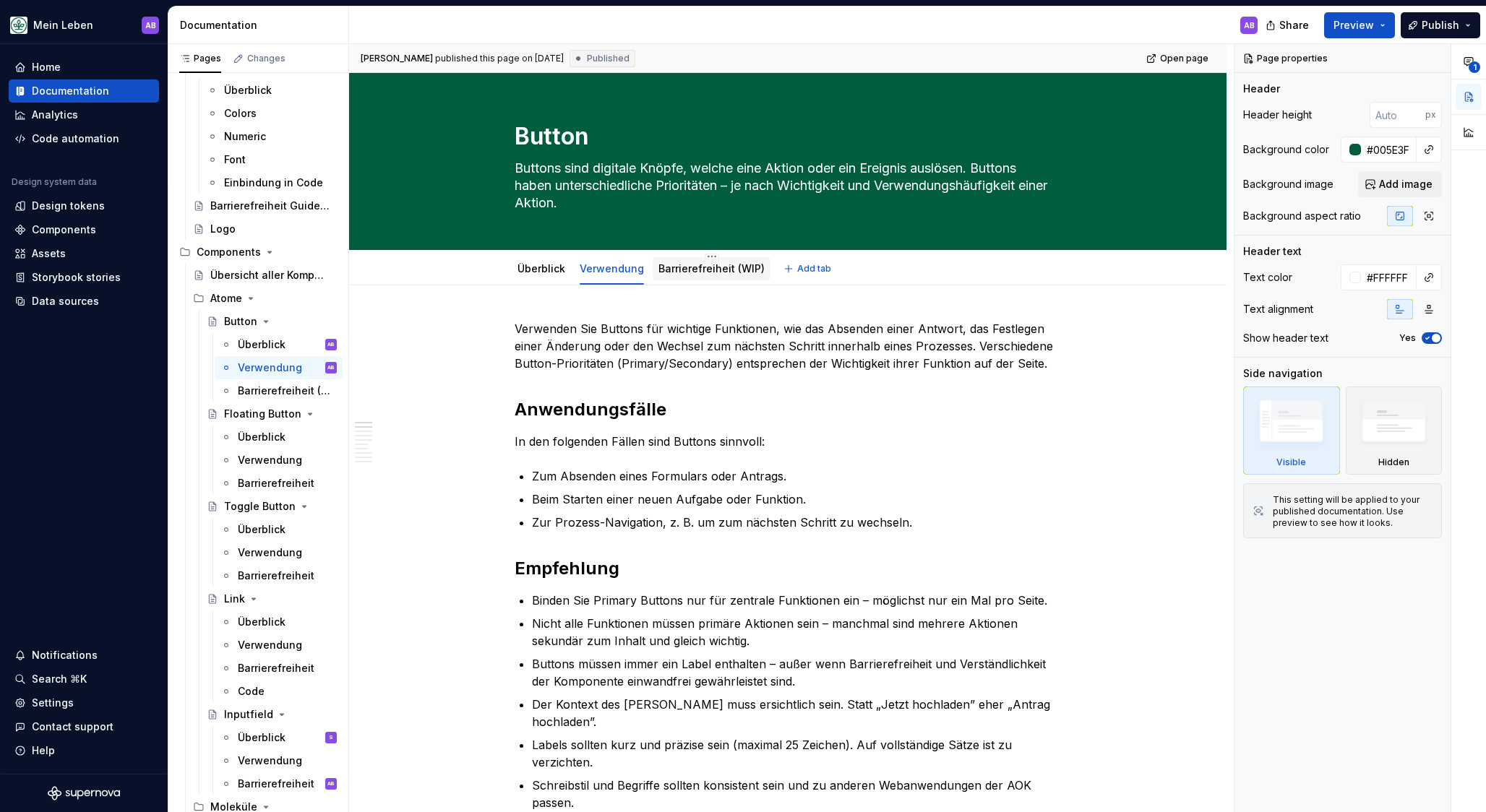
click at [696, 271] on link "Barrierefreiheit (WIP)" at bounding box center [711, 268] width 106 height 12
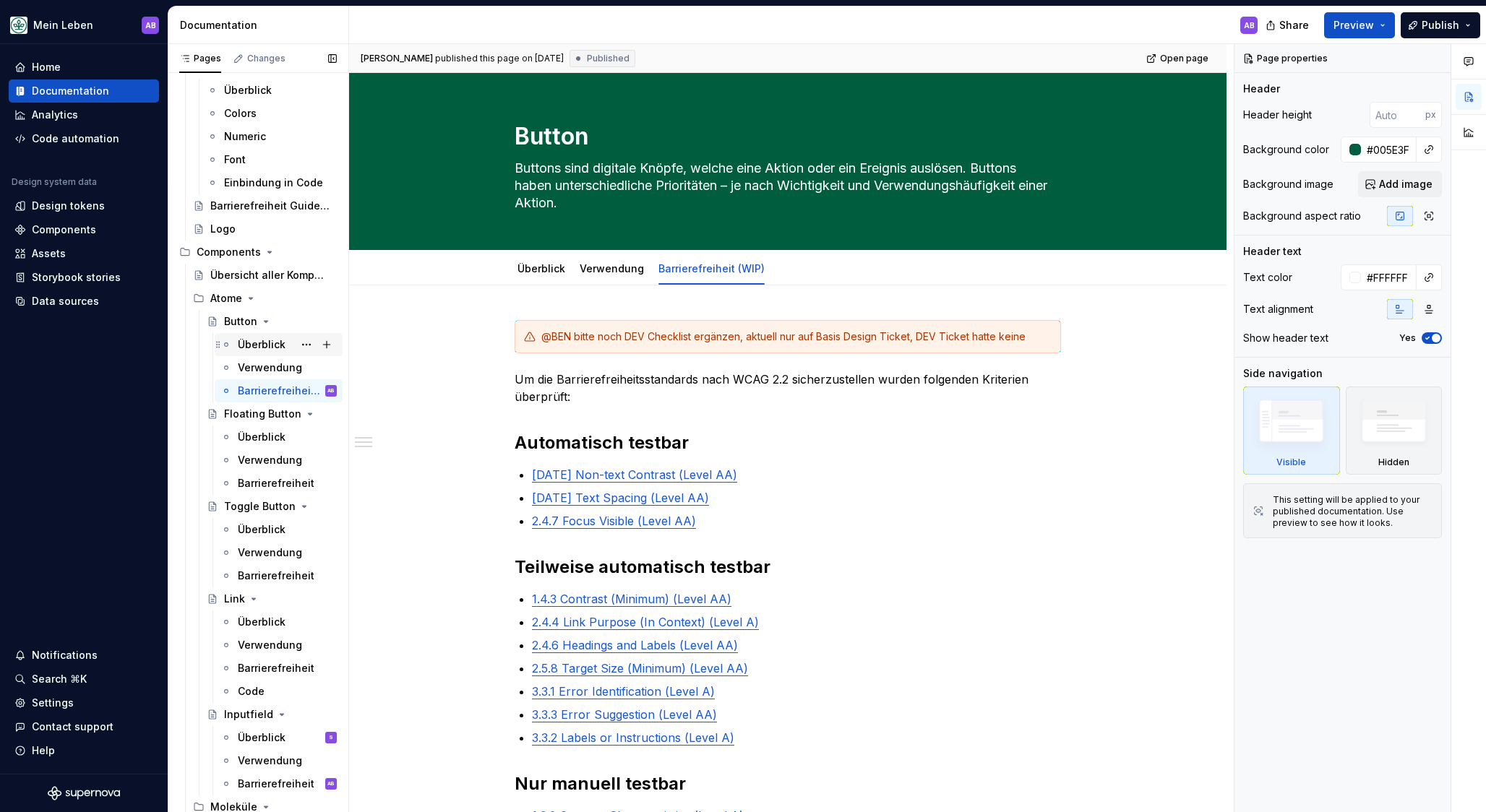
click at [254, 344] on div "Überblick" at bounding box center [261, 345] width 48 height 15
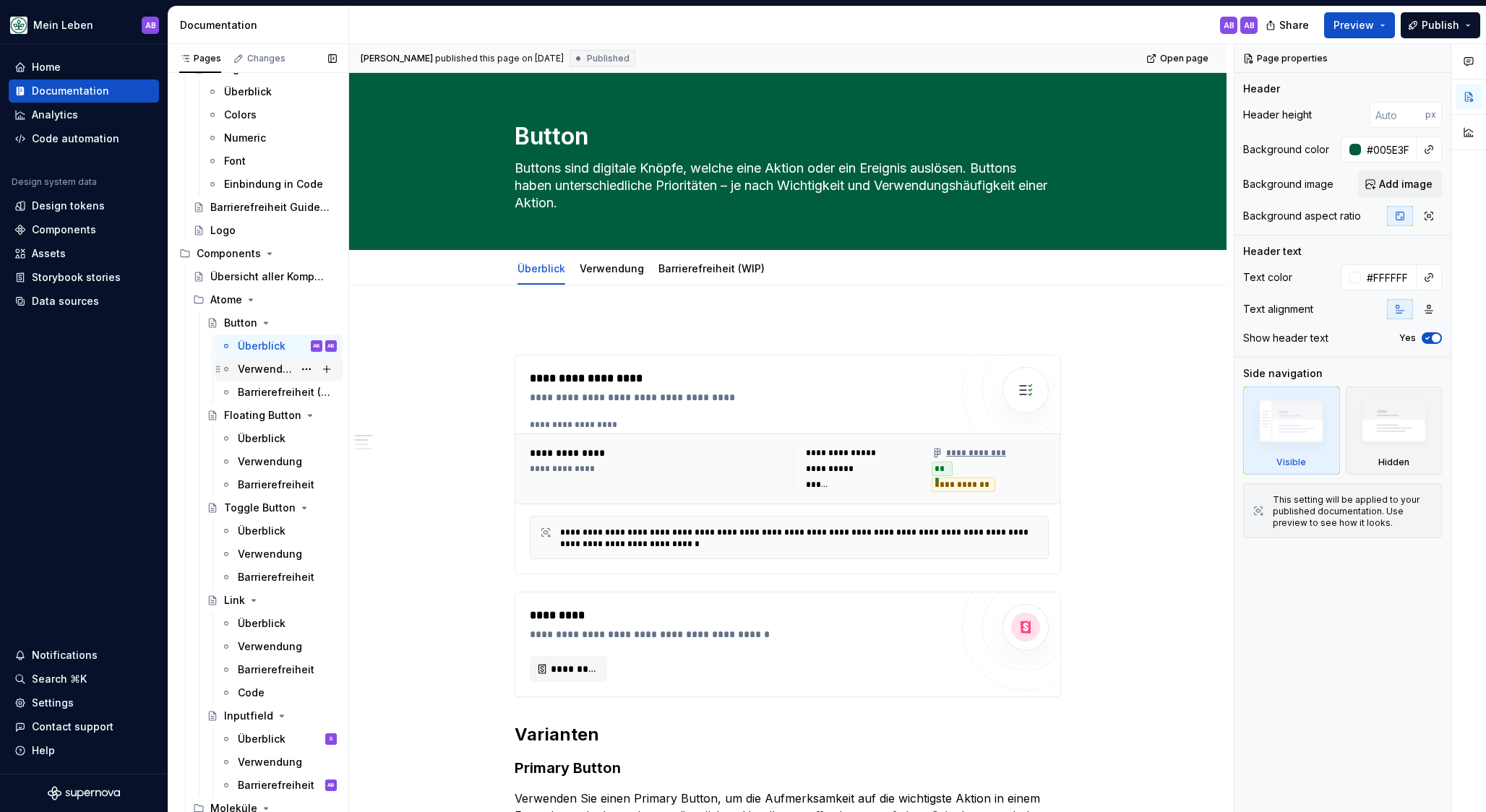
scroll to position [215, 0]
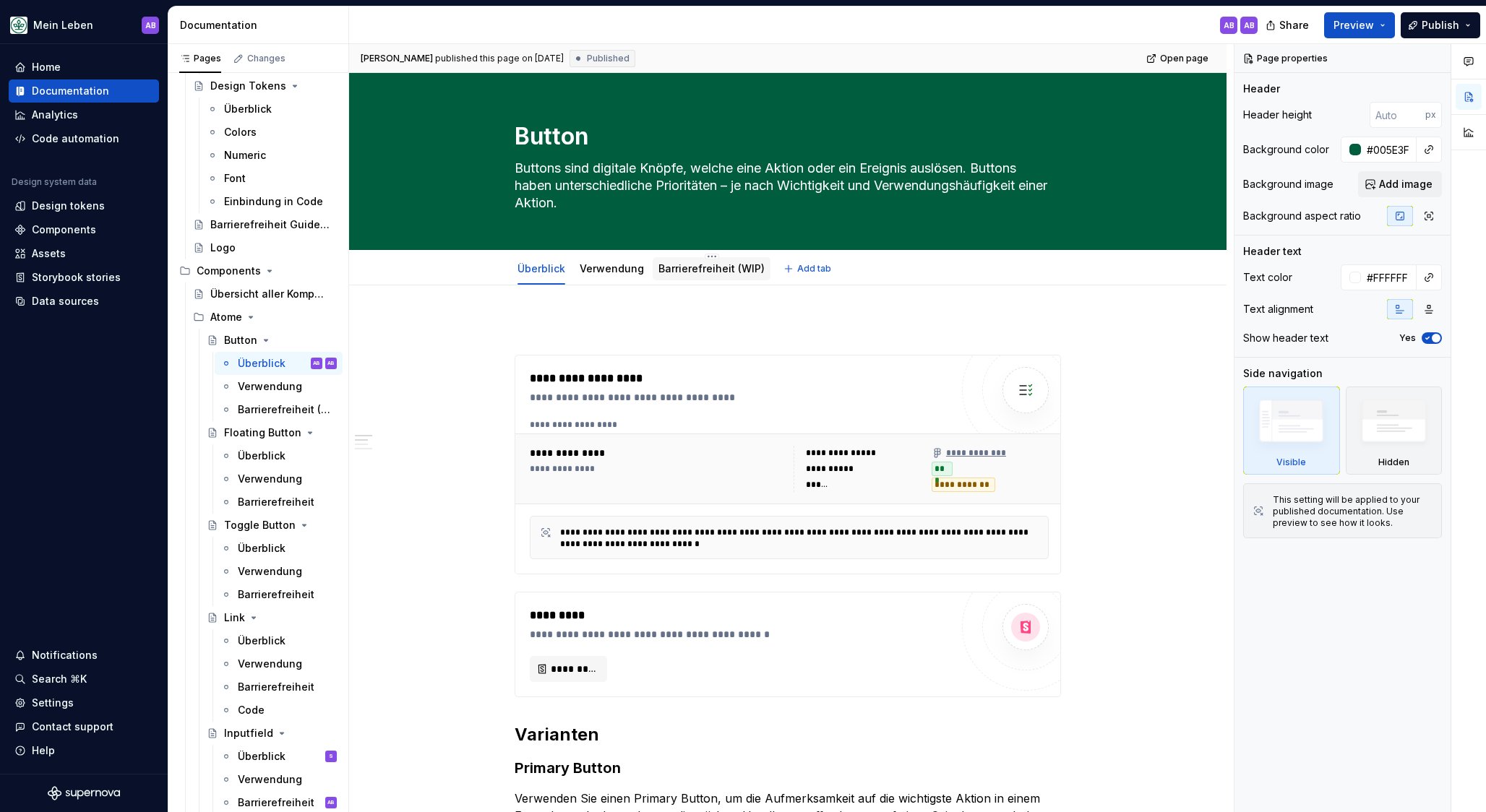
click at [686, 276] on div "Barrierefreiheit (WIP)" at bounding box center [711, 269] width 106 height 17
click at [662, 278] on div "Barrierefreiheit (WIP)" at bounding box center [711, 268] width 118 height 23
click at [690, 265] on link "Barrierefreiheit (WIP)" at bounding box center [711, 268] width 106 height 12
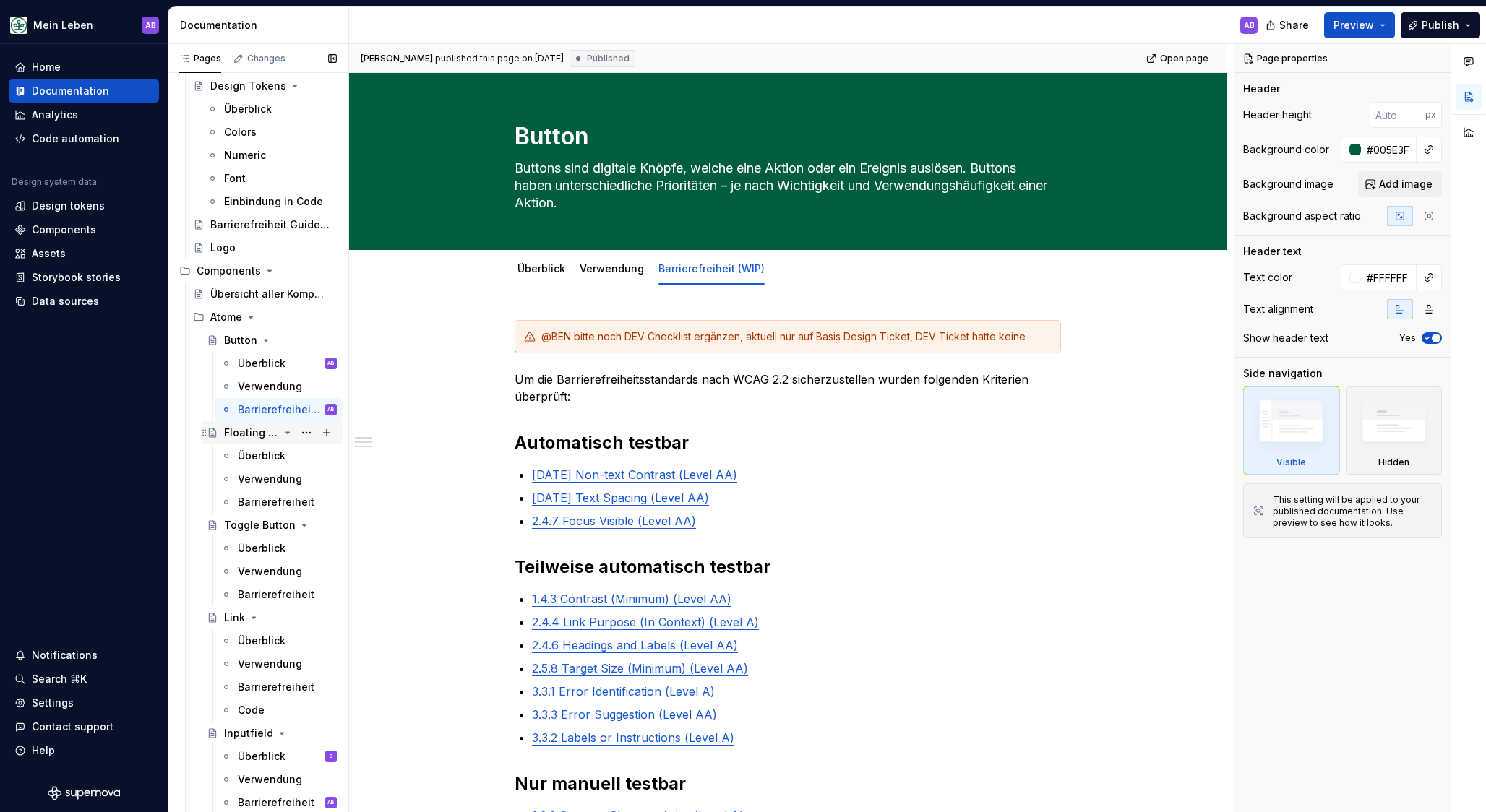
click at [262, 436] on div "Floating Button" at bounding box center [251, 433] width 55 height 15
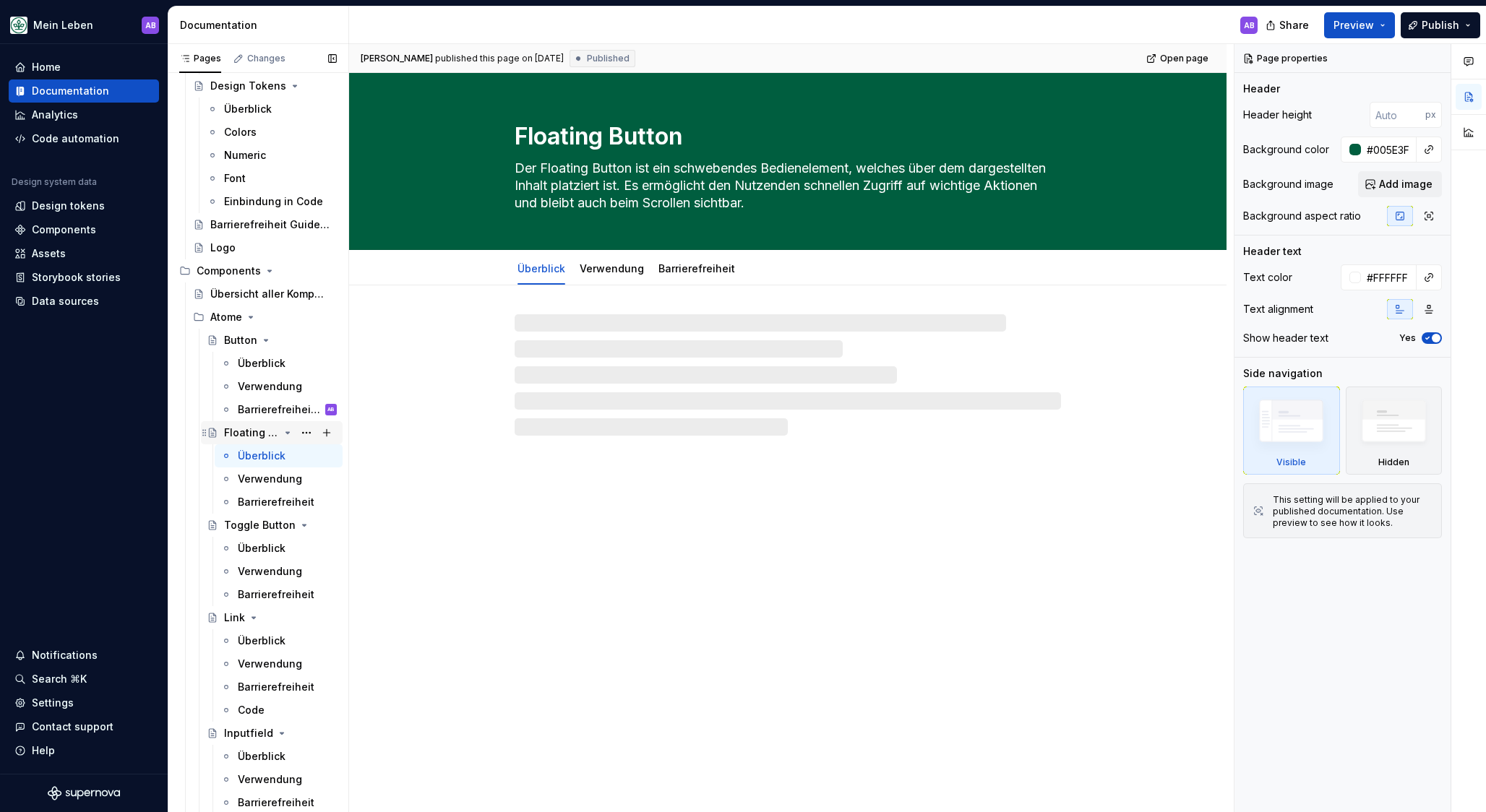
click at [241, 434] on div "Floating Button" at bounding box center [251, 433] width 55 height 15
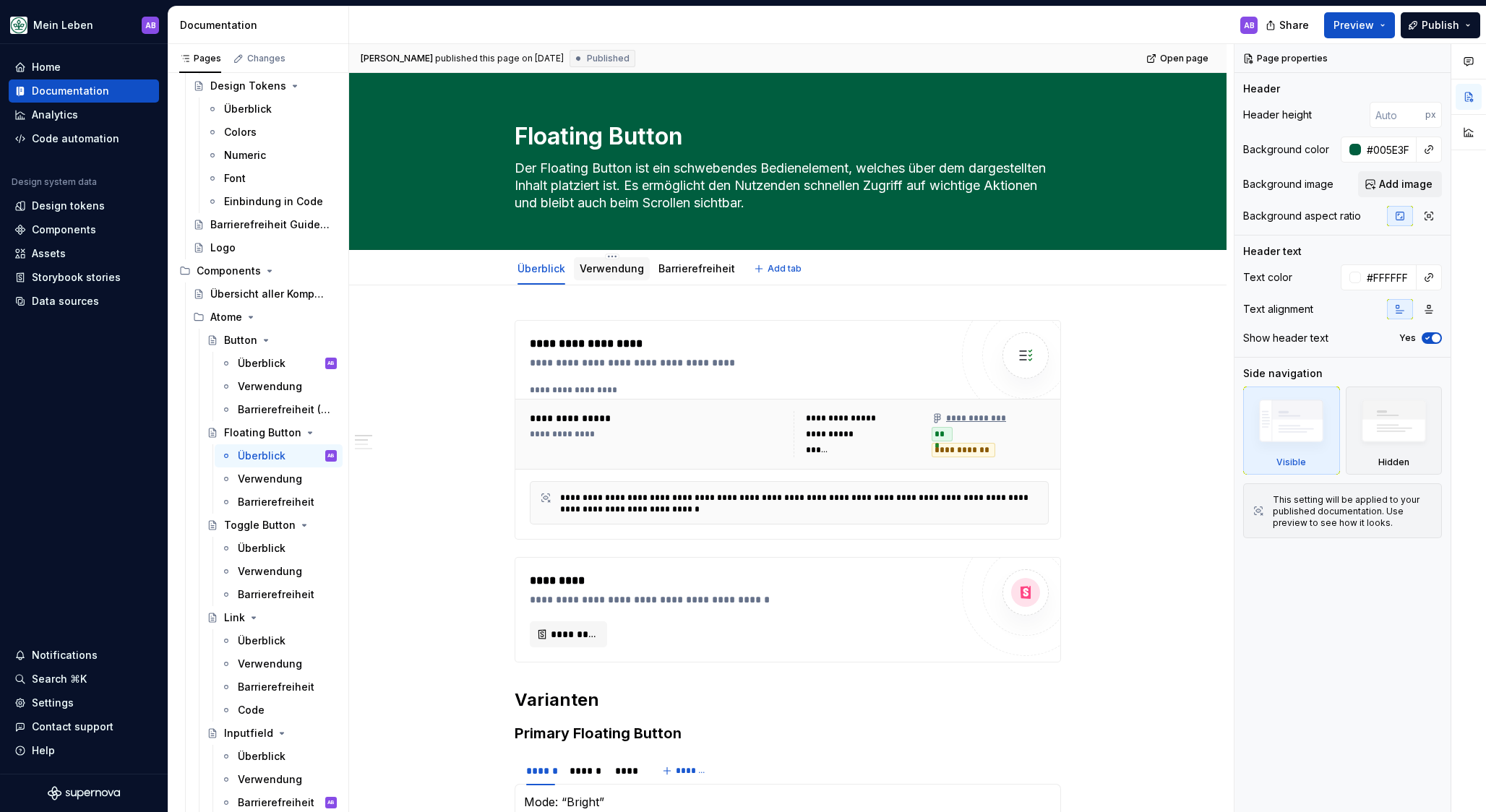
click at [600, 280] on div "Verwendung" at bounding box center [611, 269] width 76 height 26
click at [627, 272] on link "Verwendung" at bounding box center [612, 268] width 64 height 12
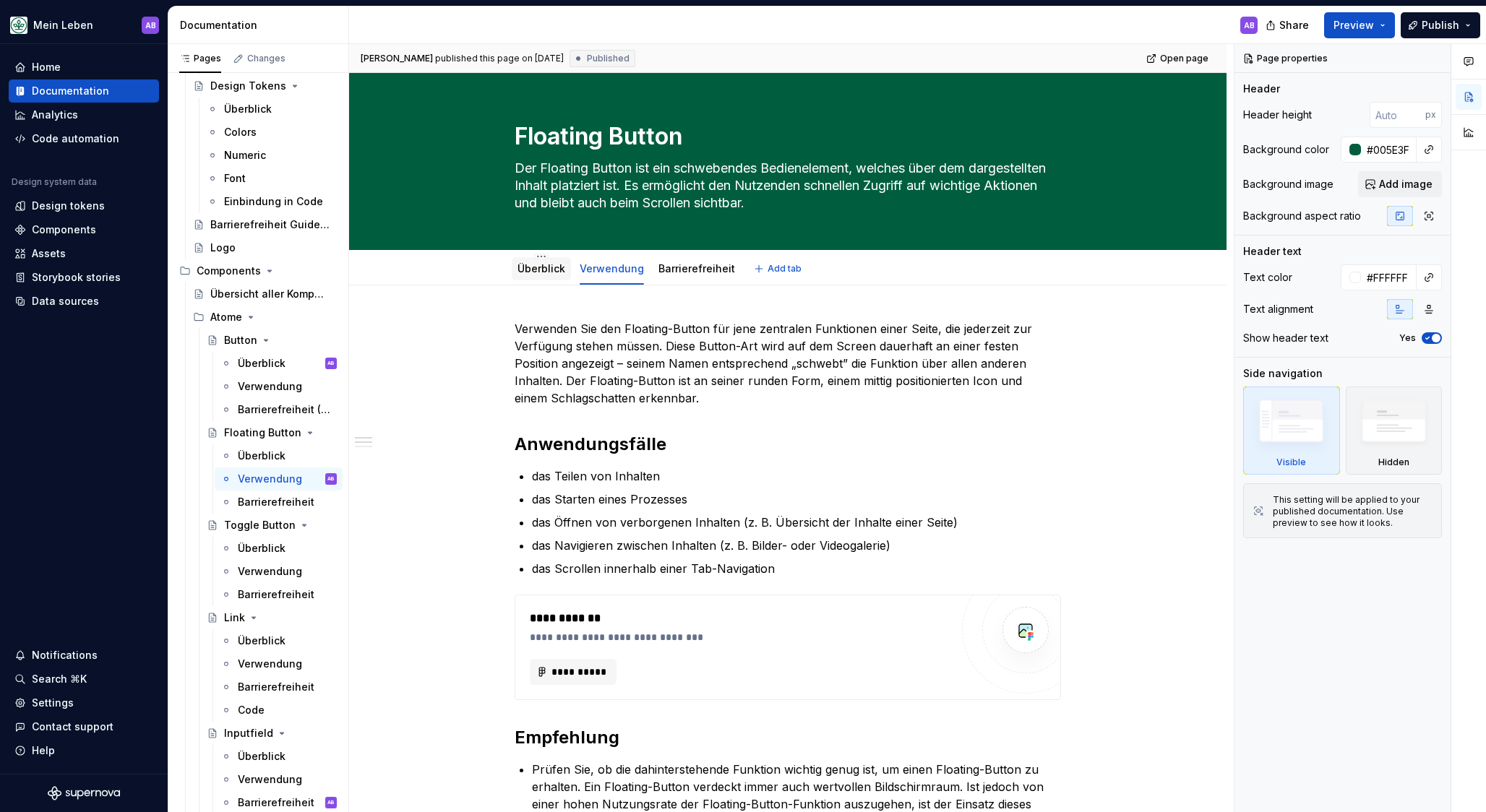
click at [540, 265] on link "Überblick" at bounding box center [541, 268] width 48 height 12
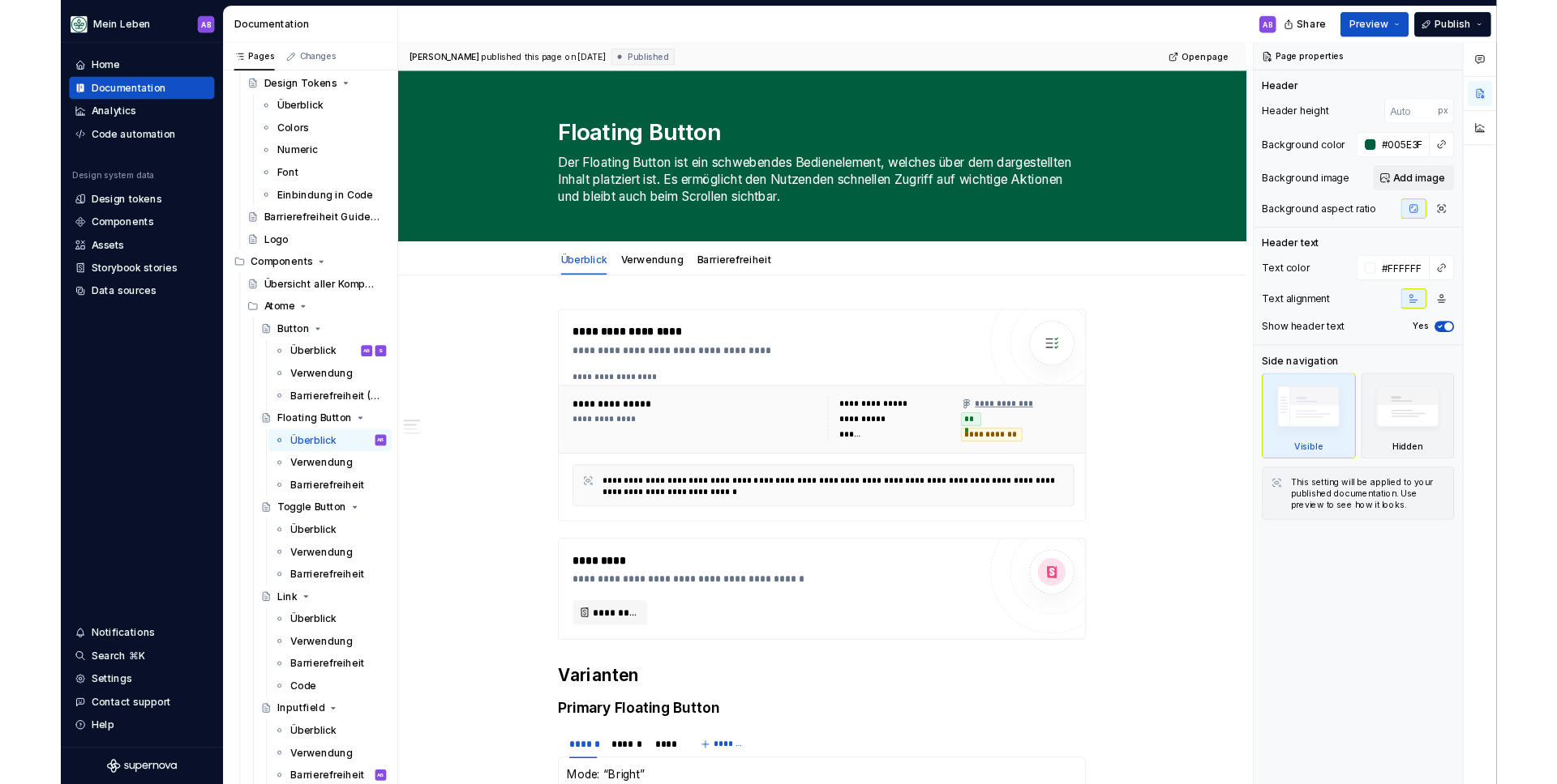
scroll to position [241, 0]
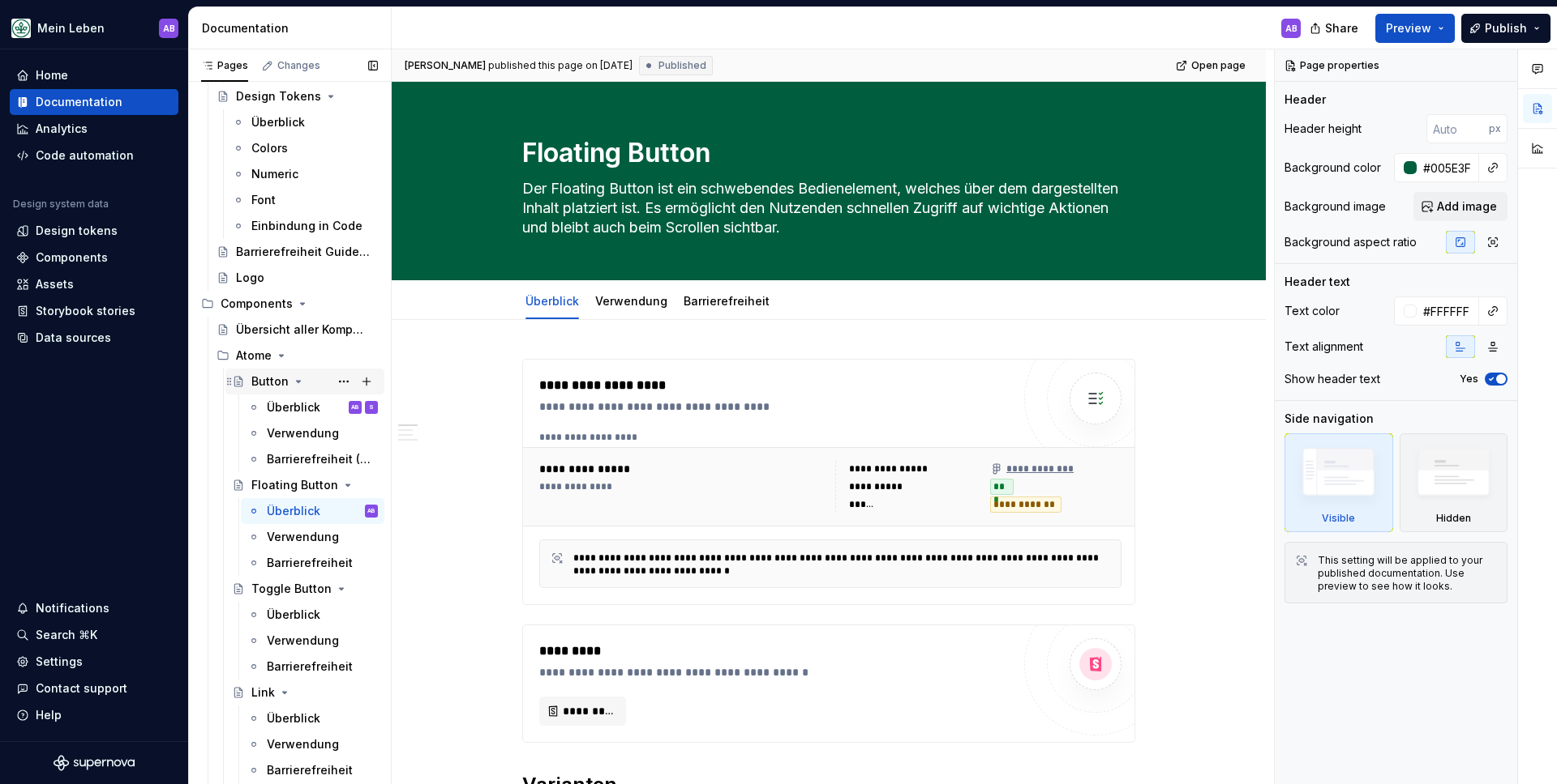
click at [267, 382] on div "Button" at bounding box center [270, 382] width 37 height 17
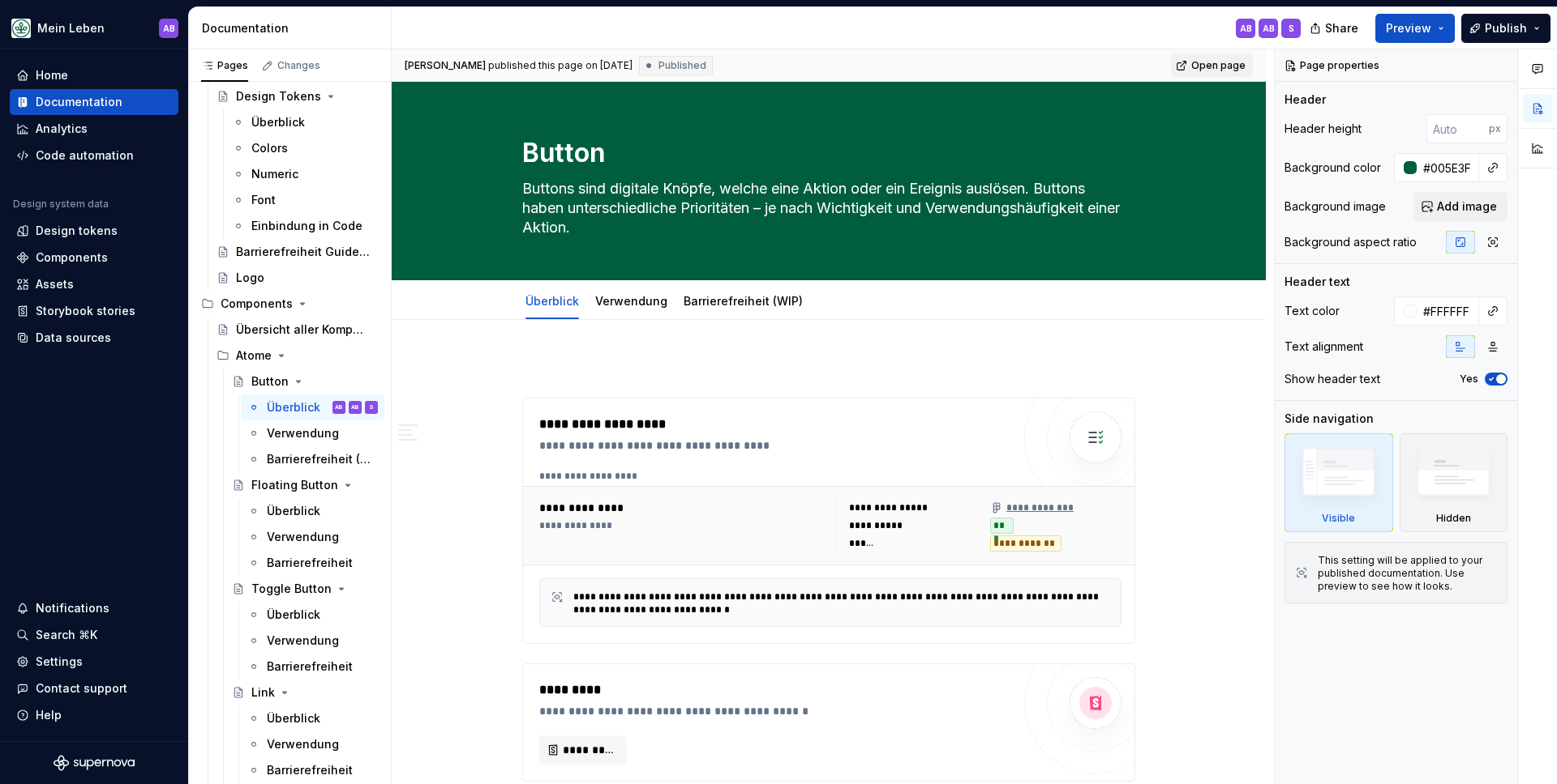
click at [1214, 66] on span "Open page" at bounding box center [1218, 65] width 55 height 13
type textarea "*"
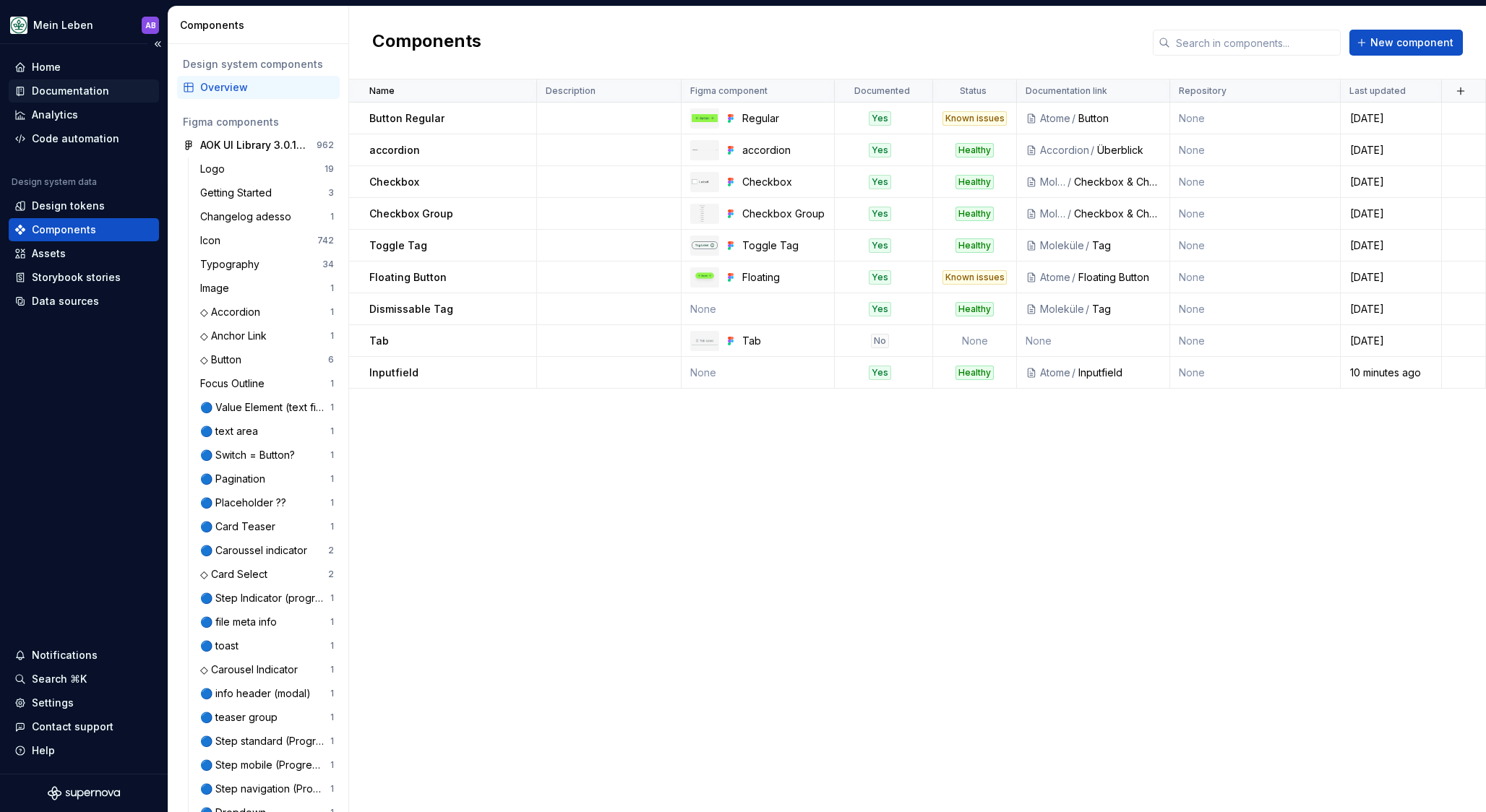
click at [75, 86] on div "Documentation" at bounding box center [71, 91] width 77 height 15
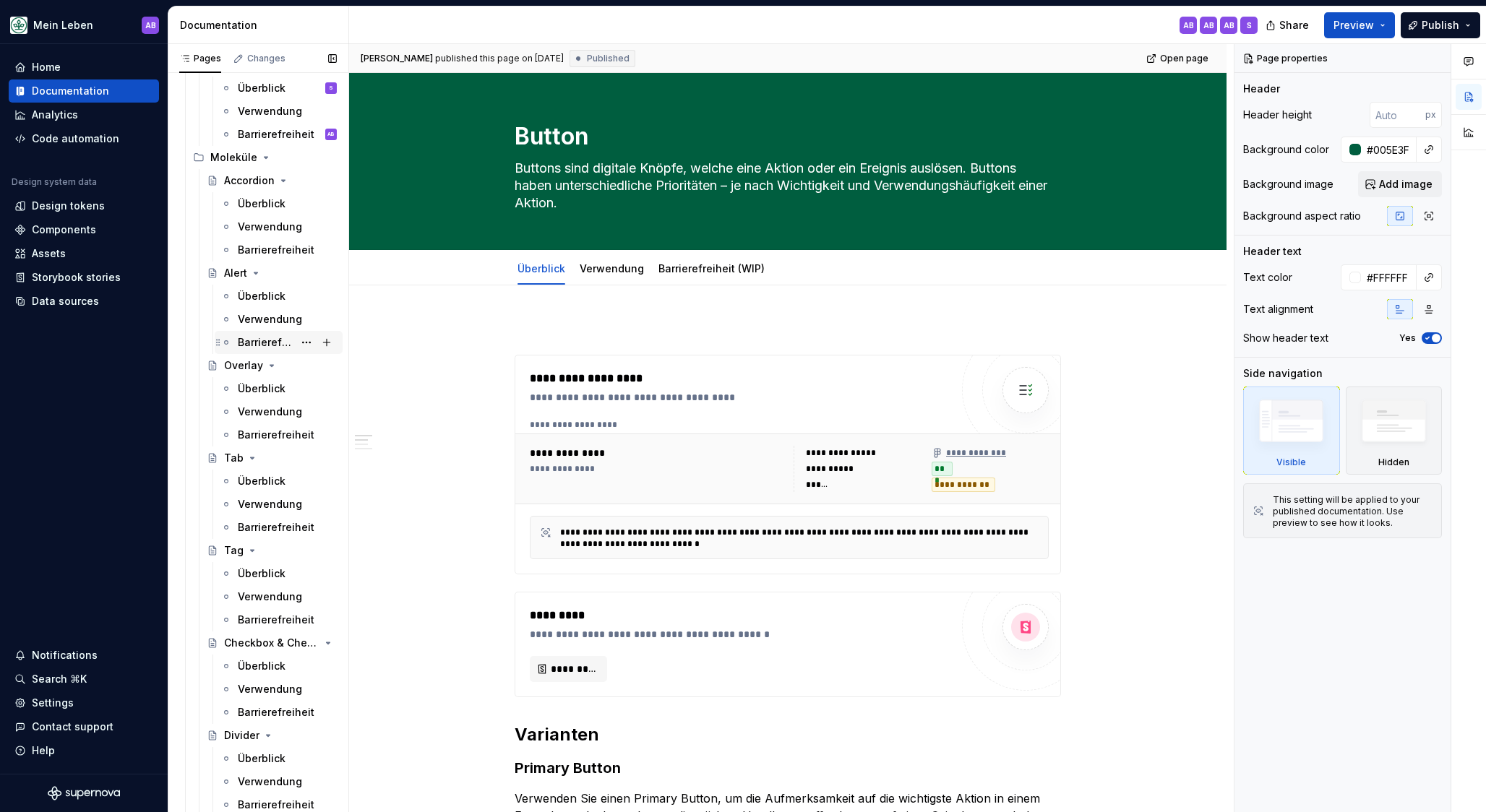
scroll to position [901, 0]
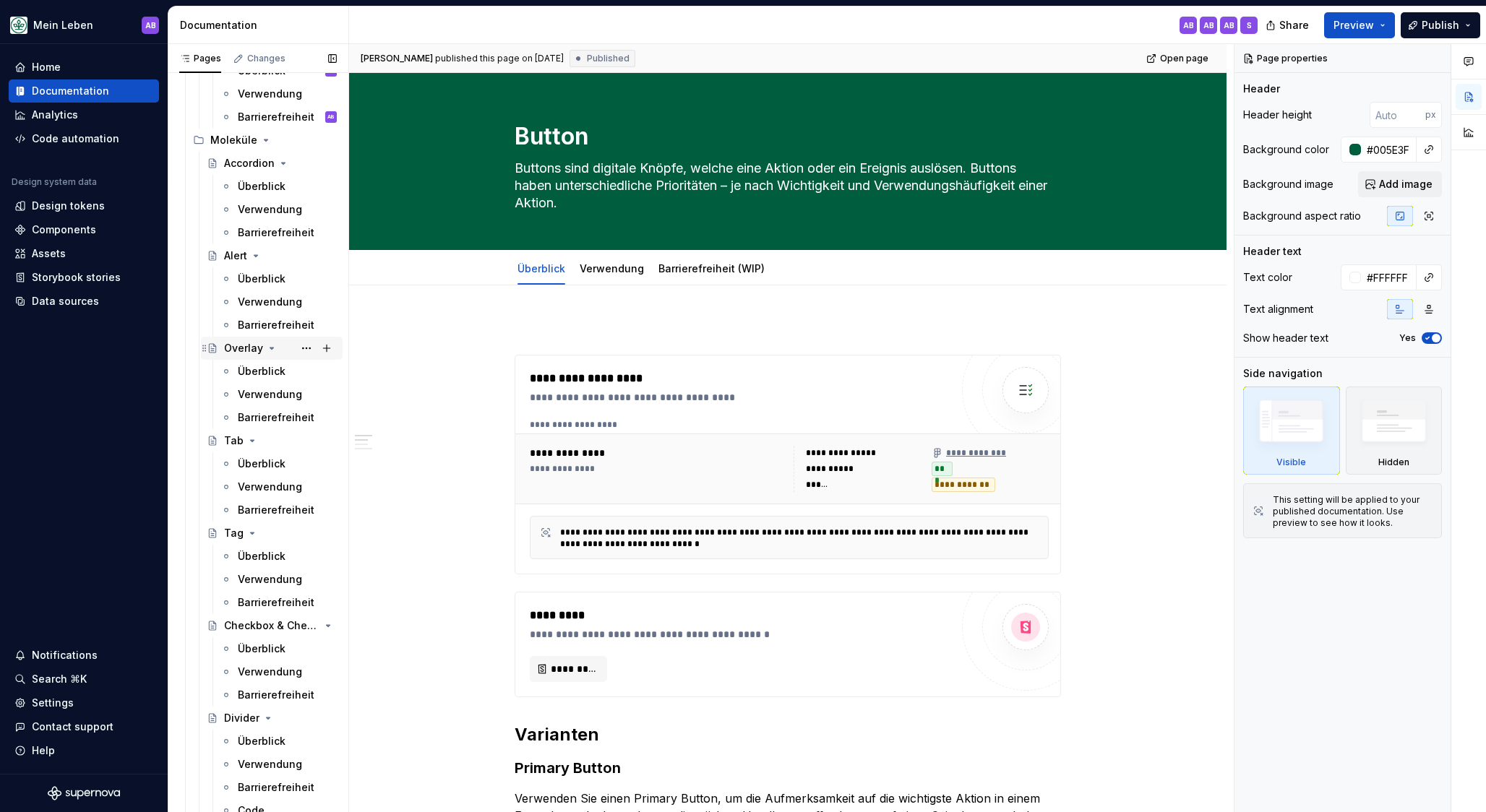
click at [229, 347] on div "Overlay" at bounding box center [243, 348] width 39 height 15
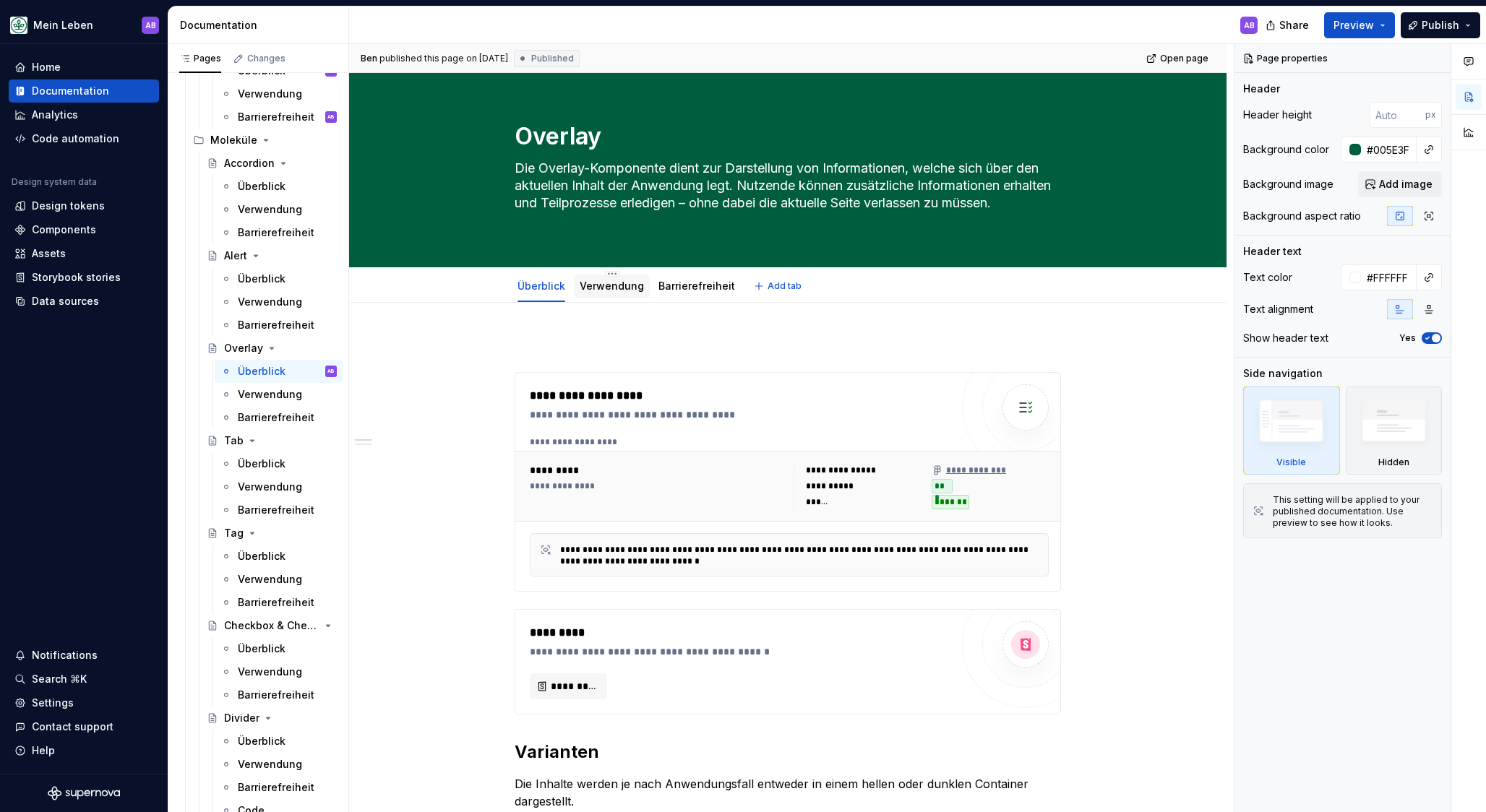
click at [602, 283] on link "Verwendung" at bounding box center [612, 285] width 64 height 12
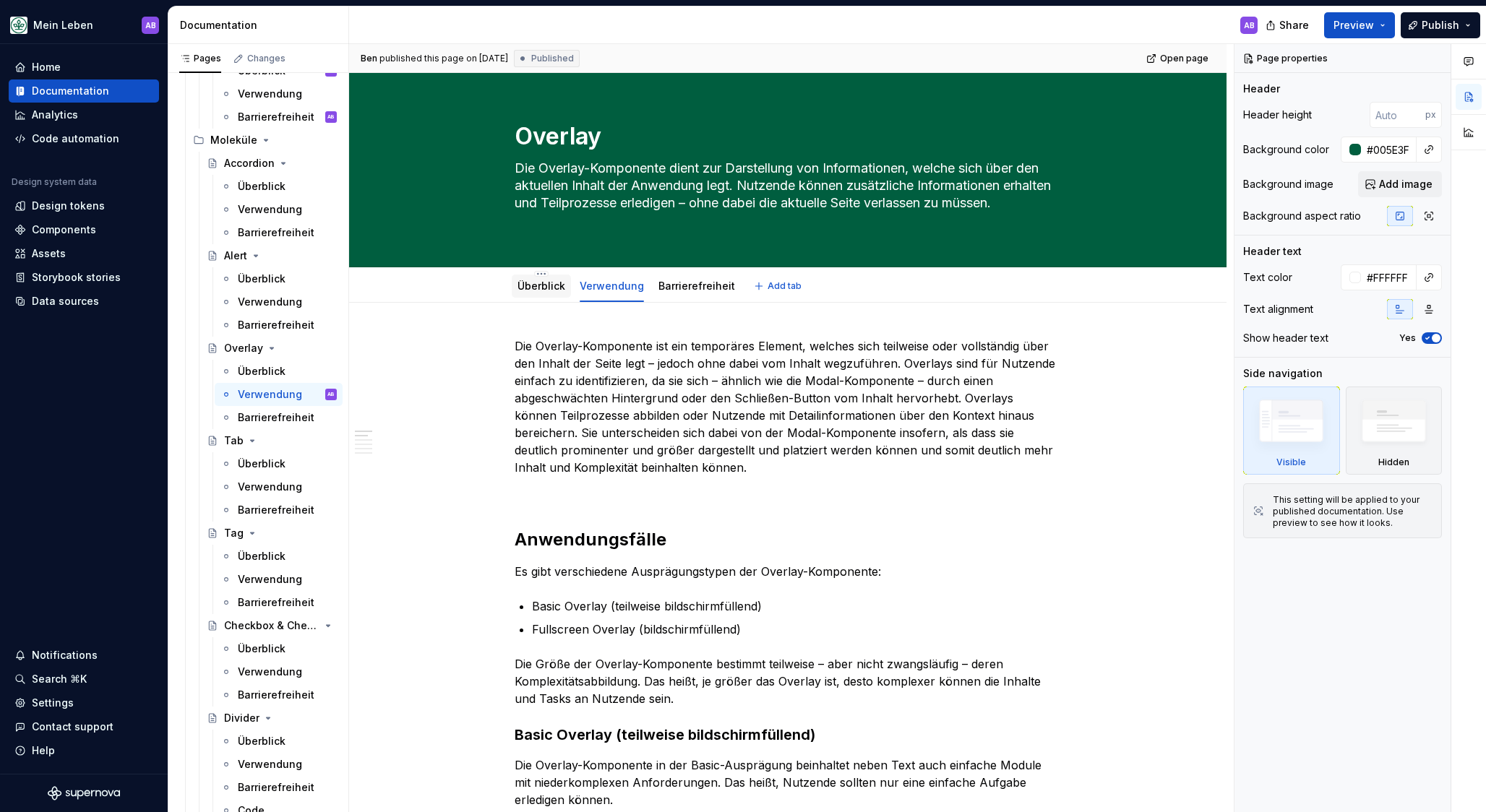
click at [559, 290] on link "Überblick" at bounding box center [541, 285] width 48 height 12
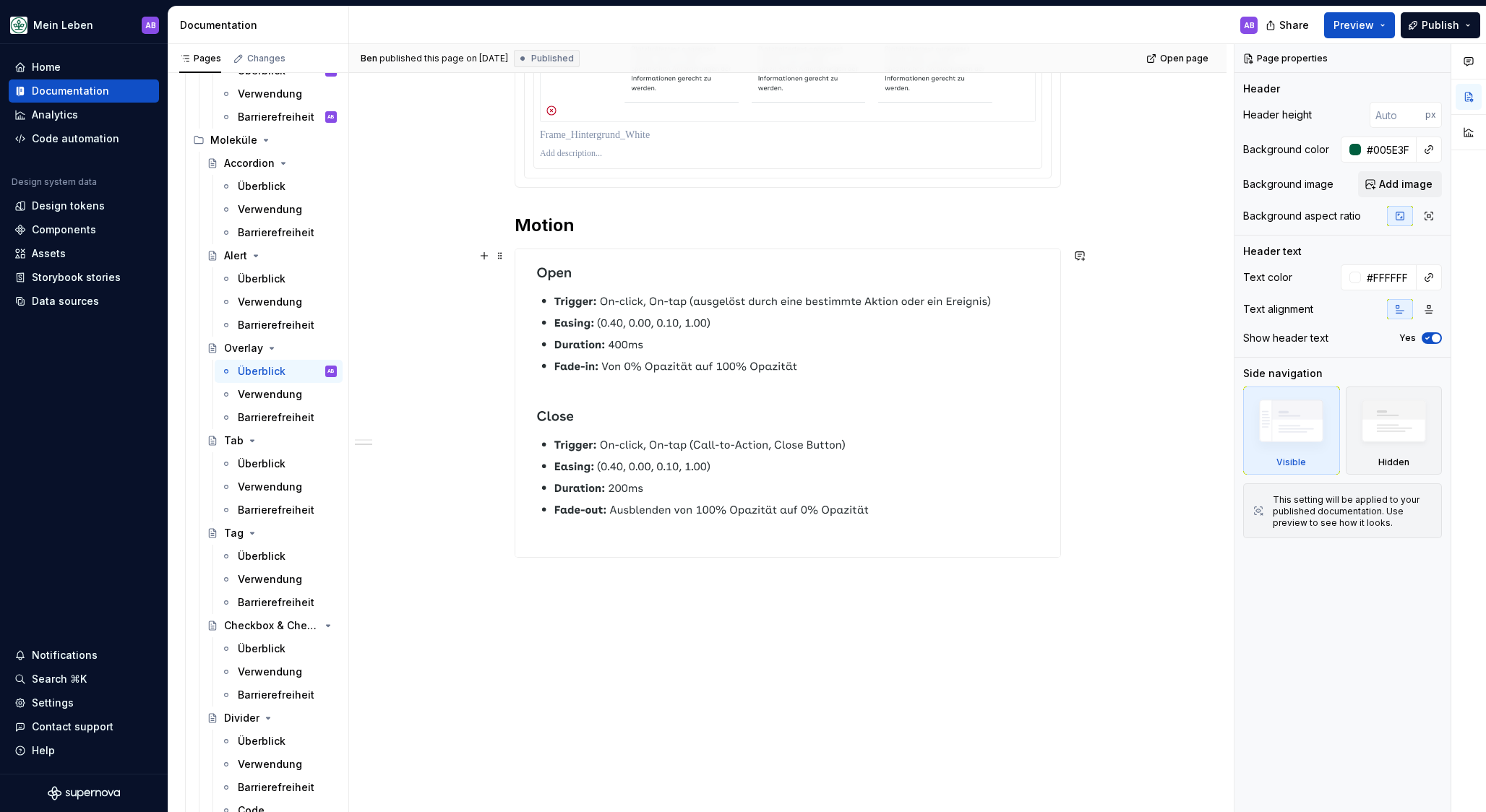
scroll to position [1214, 0]
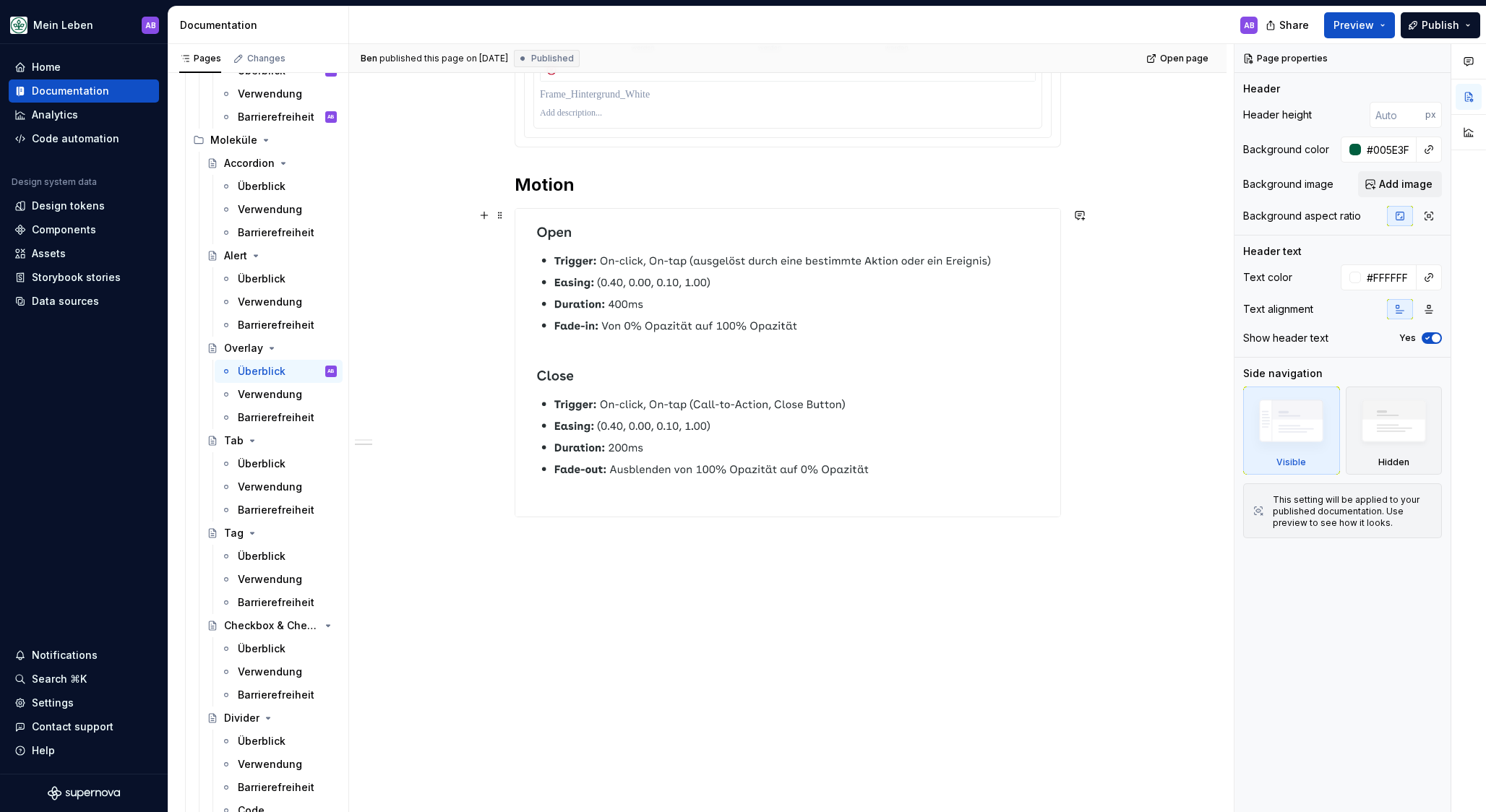
click at [614, 364] on img at bounding box center [788, 363] width 545 height 308
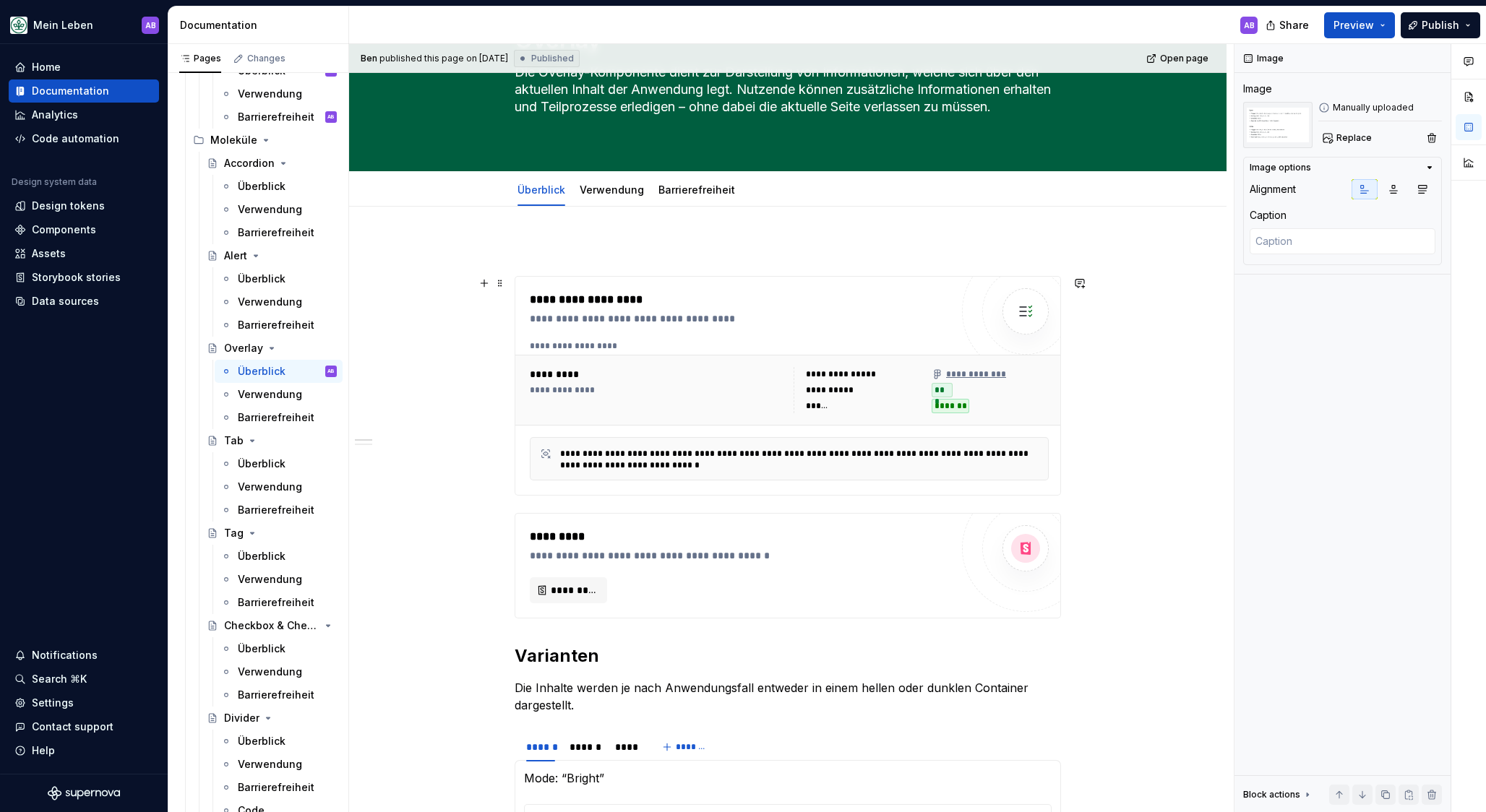
scroll to position [0, 0]
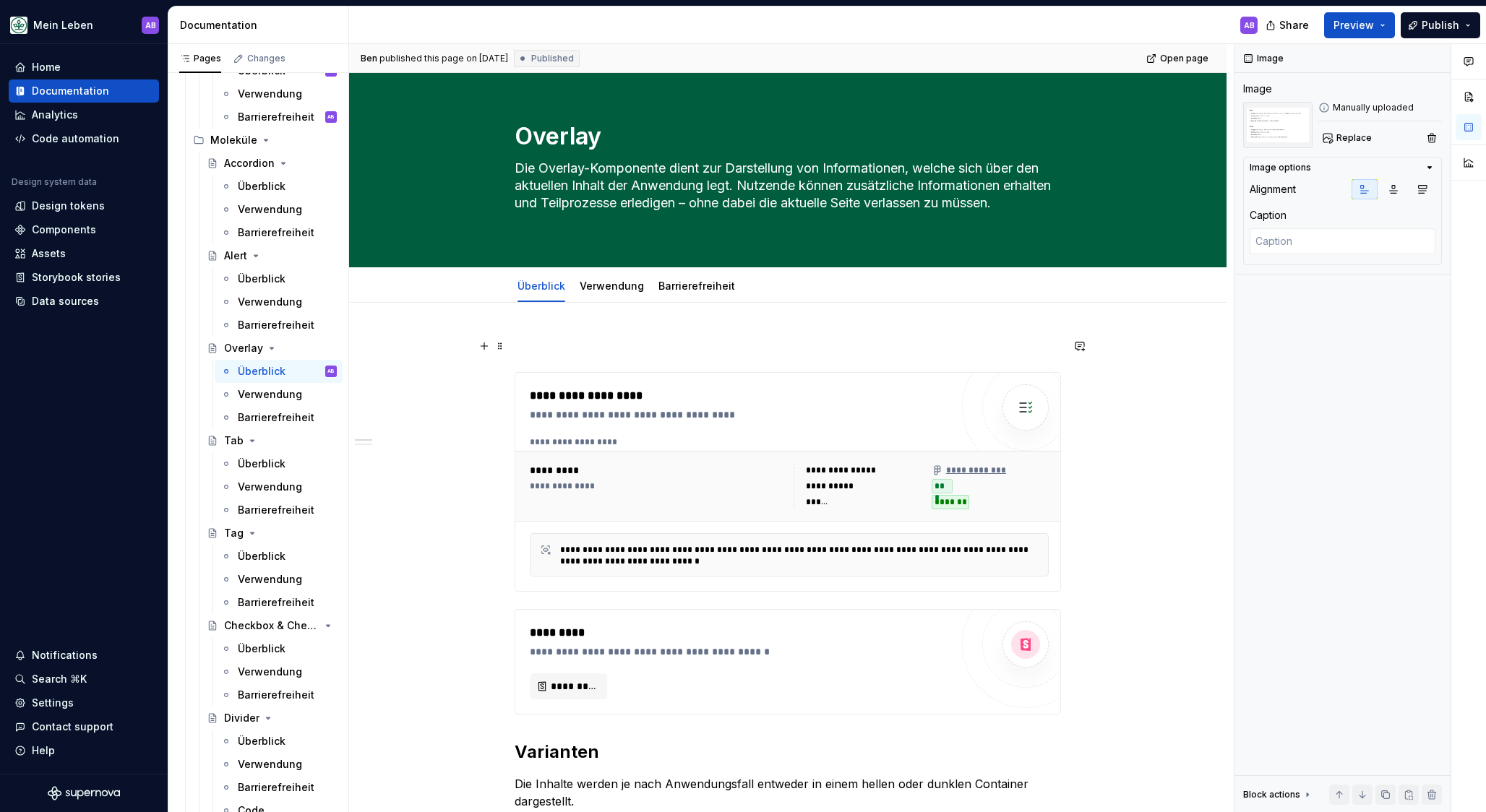
click at [602, 354] on p at bounding box center [787, 346] width 546 height 17
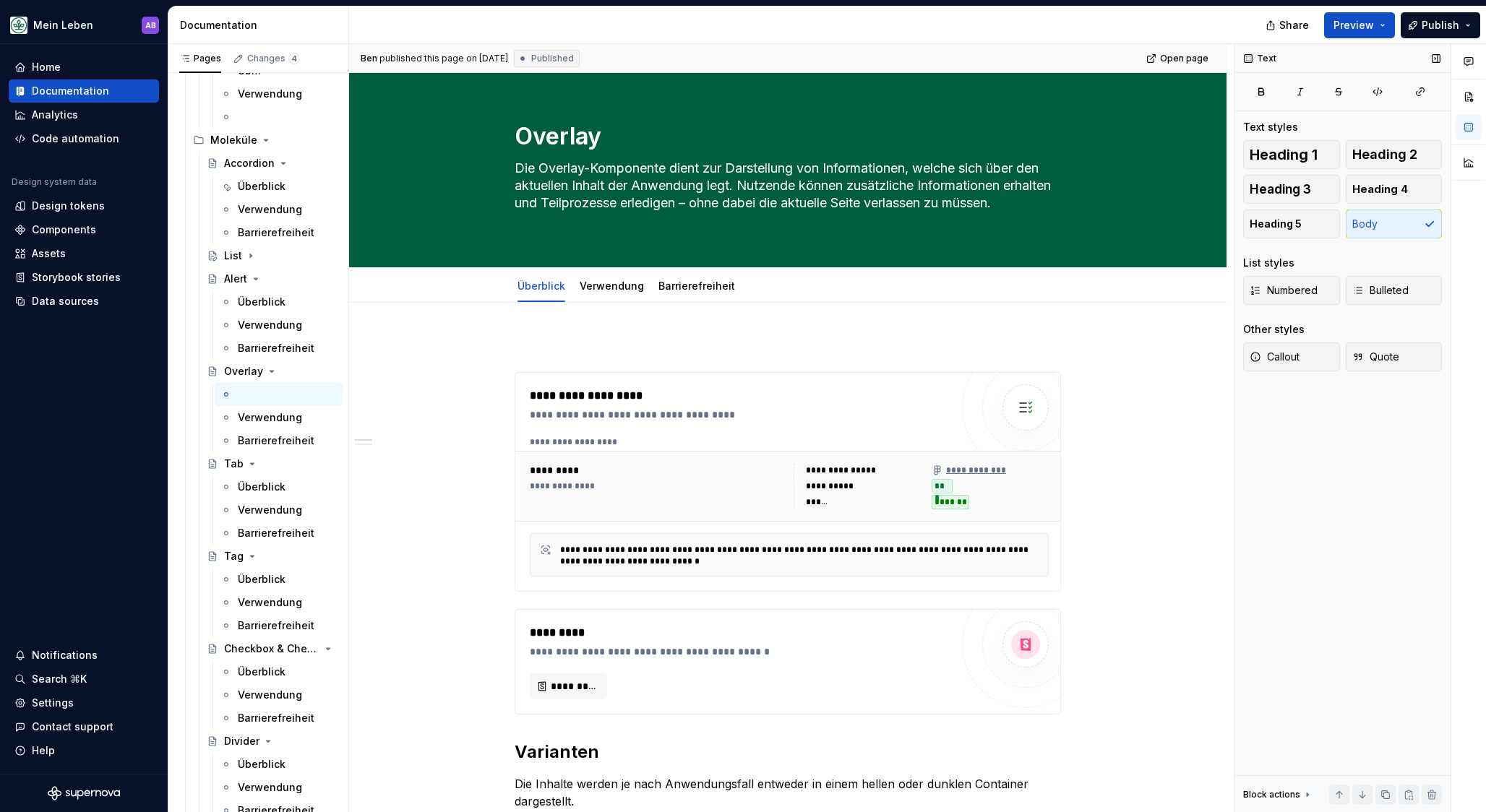
type textarea "*"
